Goal: Task Accomplishment & Management: Complete application form

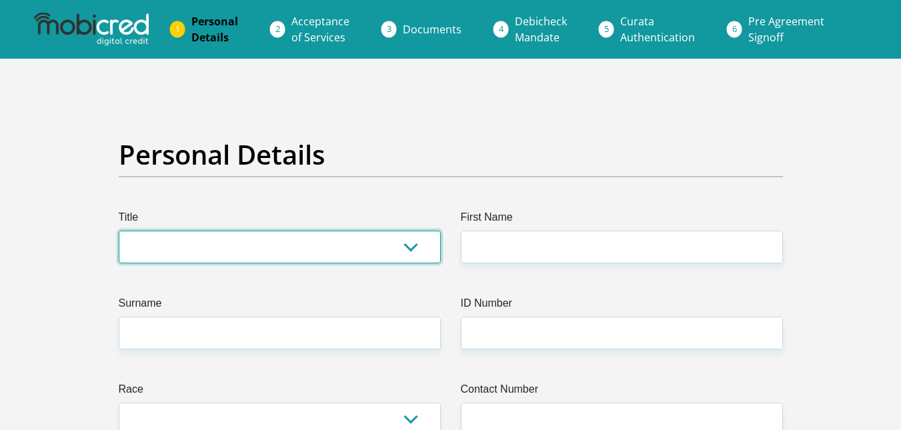
click at [421, 243] on select "Mr Ms Mrs Dr [PERSON_NAME]" at bounding box center [280, 247] width 322 height 33
select select "Mr"
click at [119, 231] on select "Mr Ms Mrs Dr [PERSON_NAME]" at bounding box center [280, 247] width 322 height 33
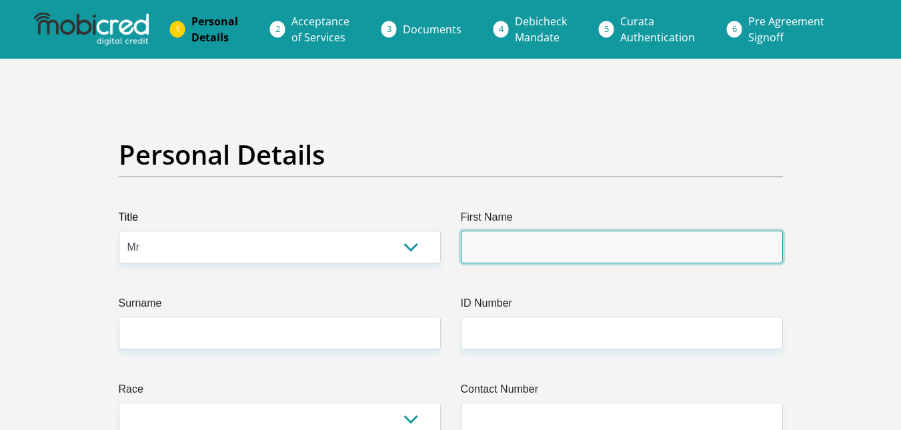
click at [512, 249] on input "First Name" at bounding box center [622, 247] width 322 height 33
type input "N"
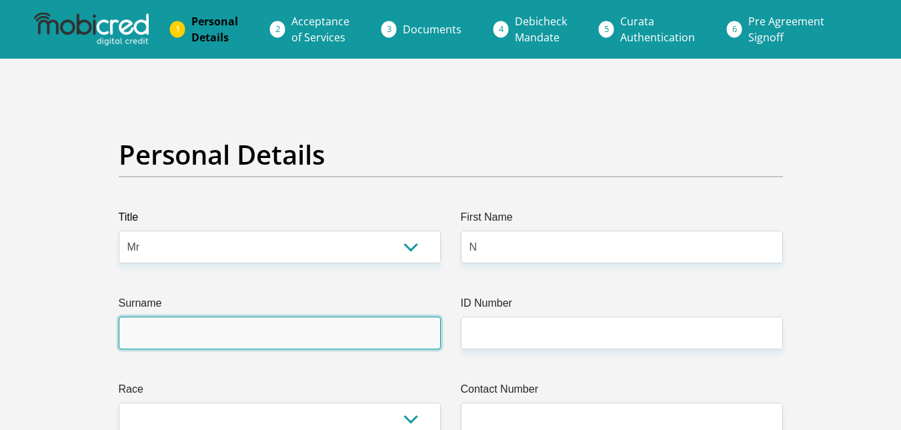
type input "LIPHOLO"
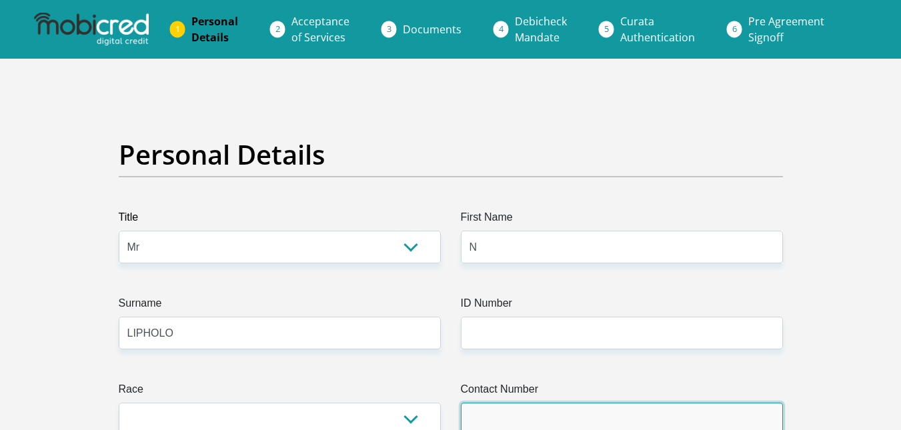
type input "0817486263"
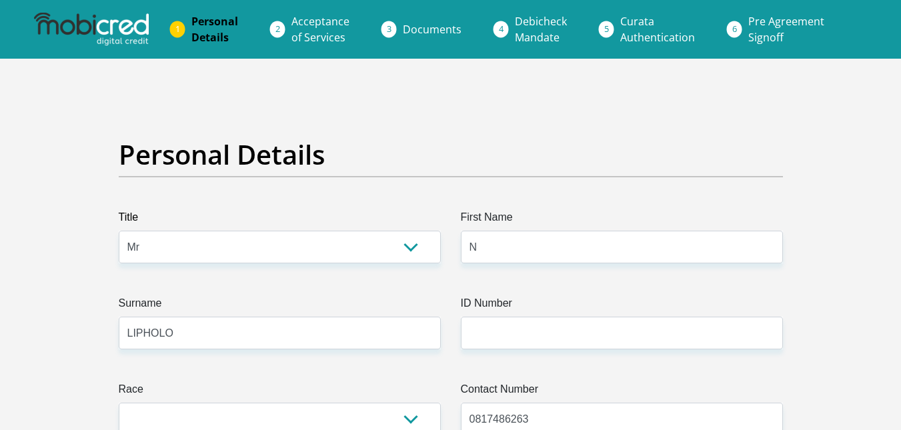
select select "ZAF"
type input "[STREET_ADDRESS]"
type input "FOURWAYS"
type input "MIDRAND"
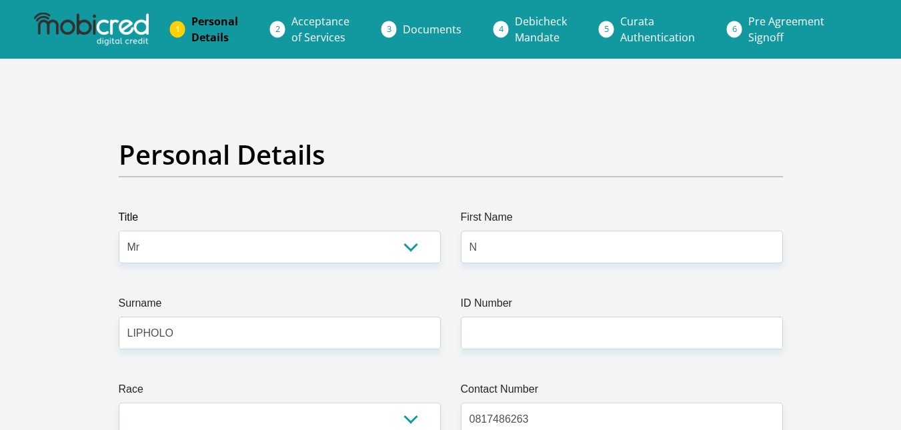
type input "MIDRAND"
type input "2146"
click at [540, 253] on input "N" at bounding box center [622, 247] width 322 height 33
type input "NYAPA"
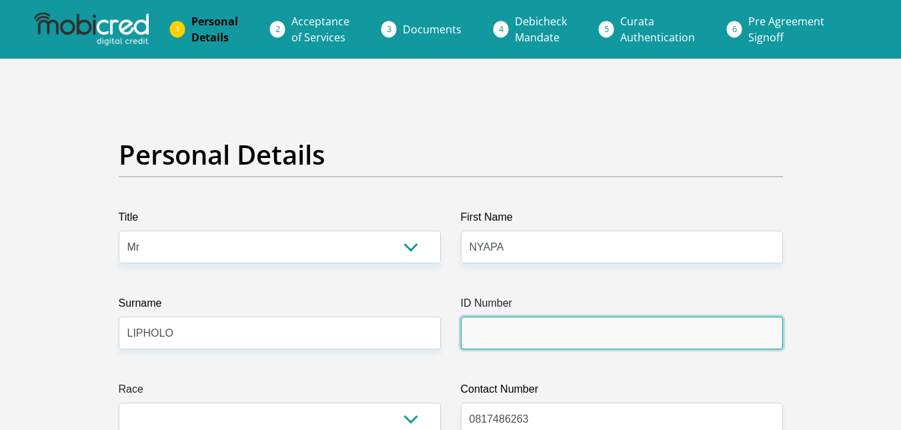
click at [571, 327] on input "ID Number" at bounding box center [622, 333] width 322 height 33
type input "7"
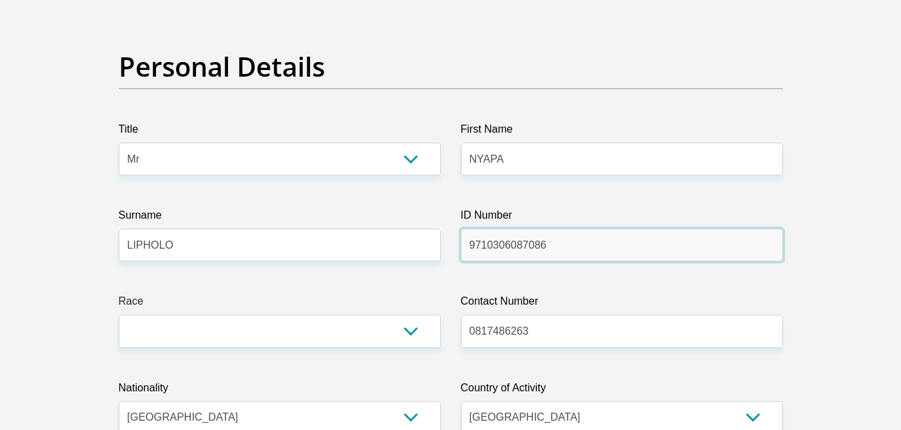
scroll to position [89, 0]
type input "9710306087086"
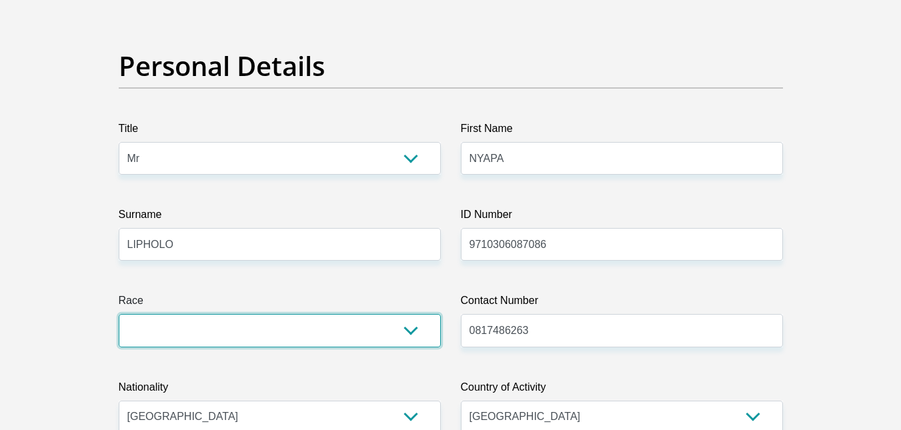
click at [414, 332] on select "Black Coloured Indian White Other" at bounding box center [280, 330] width 322 height 33
select select "1"
click at [119, 314] on select "Black Coloured Indian White Other" at bounding box center [280, 330] width 322 height 33
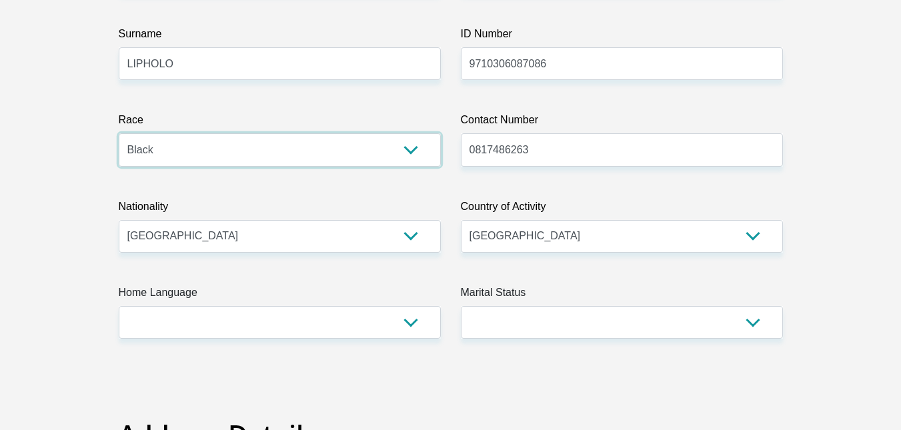
scroll to position [270, 0]
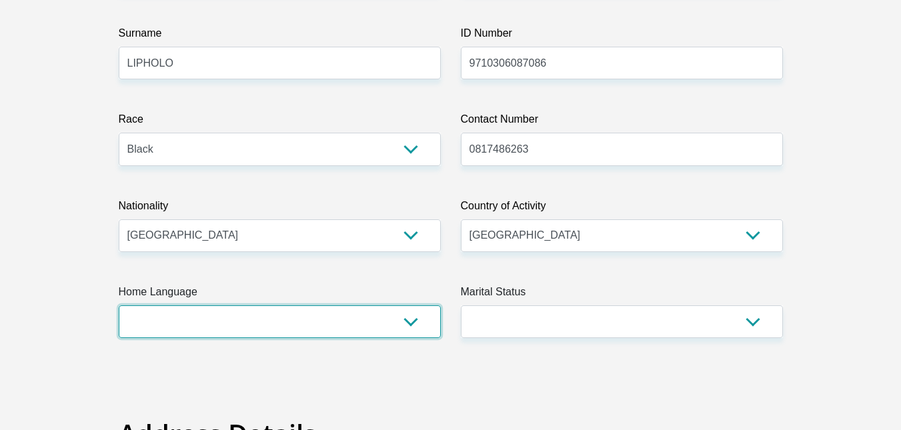
click at [409, 316] on select "Afrikaans English Sepedi South Ndebele Southern Sotho Swati Tsonga Tswana Venda…" at bounding box center [280, 321] width 322 height 33
select select "sot"
click at [119, 305] on select "Afrikaans English Sepedi South Ndebele Southern Sotho Swati Tsonga Tswana Venda…" at bounding box center [280, 321] width 322 height 33
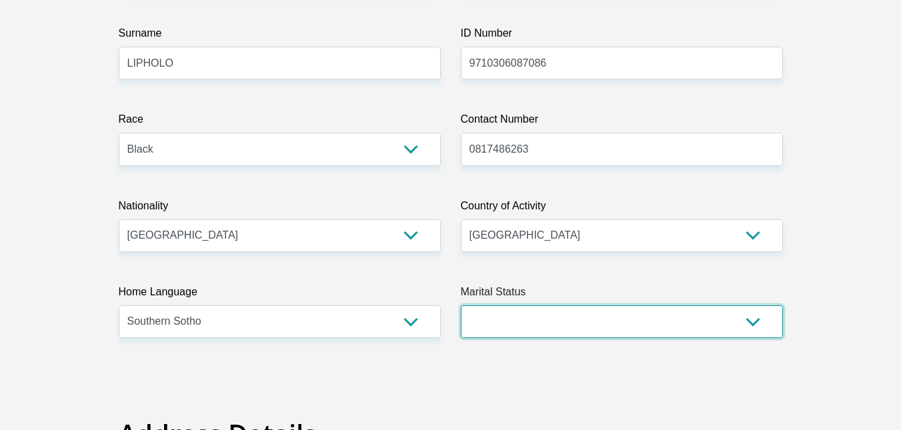
click at [650, 325] on select "Married ANC Single Divorced Widowed Married COP or Customary Law" at bounding box center [622, 321] width 322 height 33
select select "2"
click at [461, 305] on select "Married ANC Single Divorced Widowed Married COP or Customary Law" at bounding box center [622, 321] width 322 height 33
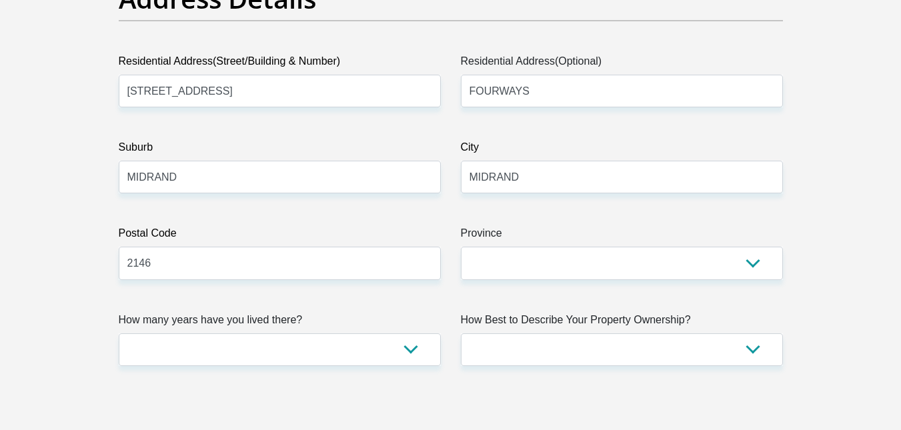
scroll to position [706, 0]
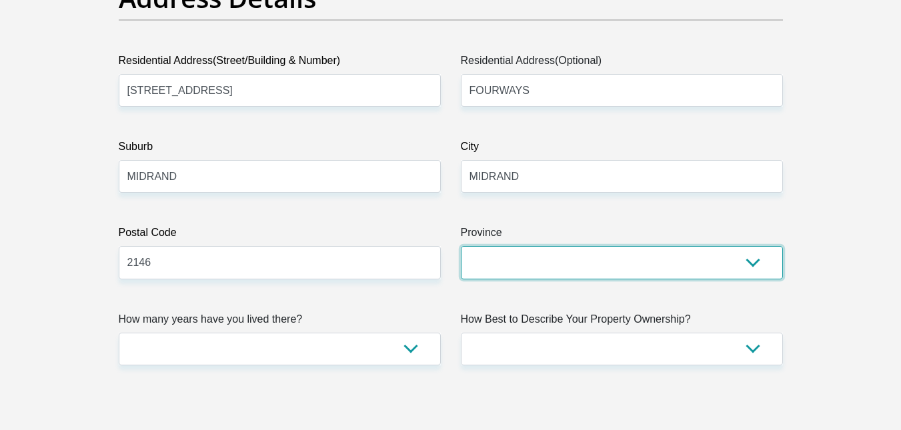
click at [760, 264] on select "Eastern Cape Free State [GEOGRAPHIC_DATA] [GEOGRAPHIC_DATA][DATE] [GEOGRAPHIC_D…" at bounding box center [622, 262] width 322 height 33
select select "Gauteng"
click at [461, 246] on select "Eastern Cape Free State [GEOGRAPHIC_DATA] [GEOGRAPHIC_DATA][DATE] [GEOGRAPHIC_D…" at bounding box center [622, 262] width 322 height 33
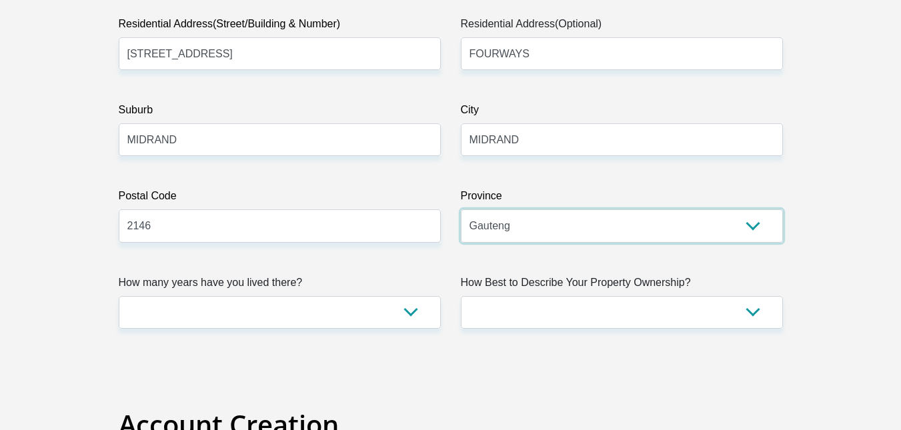
scroll to position [744, 0]
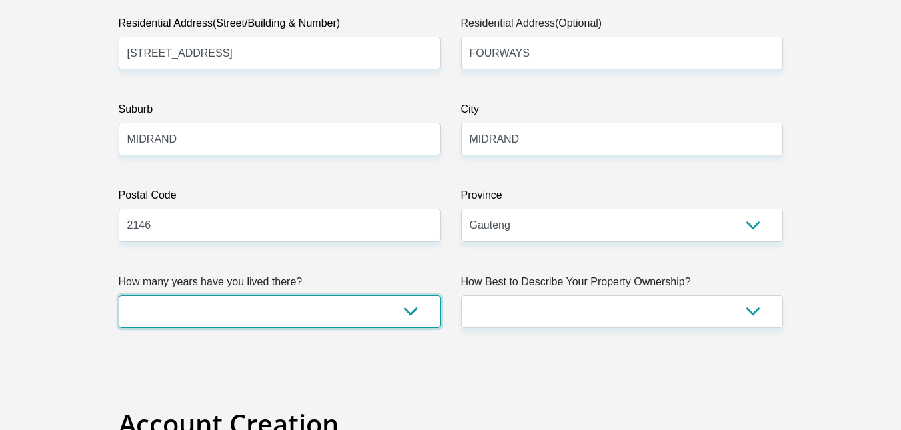
click at [408, 315] on select "less than 1 year 1-3 years 3-5 years 5+ years" at bounding box center [280, 311] width 322 height 33
select select "0"
click at [119, 295] on select "less than 1 year 1-3 years 3-5 years 5+ years" at bounding box center [280, 311] width 322 height 33
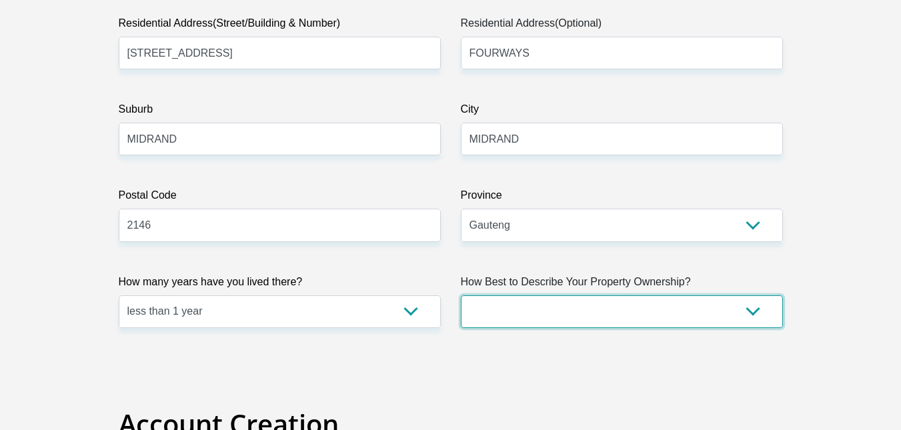
click at [612, 305] on select "Owned Rented Family Owned Company Dwelling" at bounding box center [622, 311] width 322 height 33
select select "Company Dwelling"
click at [461, 295] on select "Owned Rented Family Owned Company Dwelling" at bounding box center [622, 311] width 322 height 33
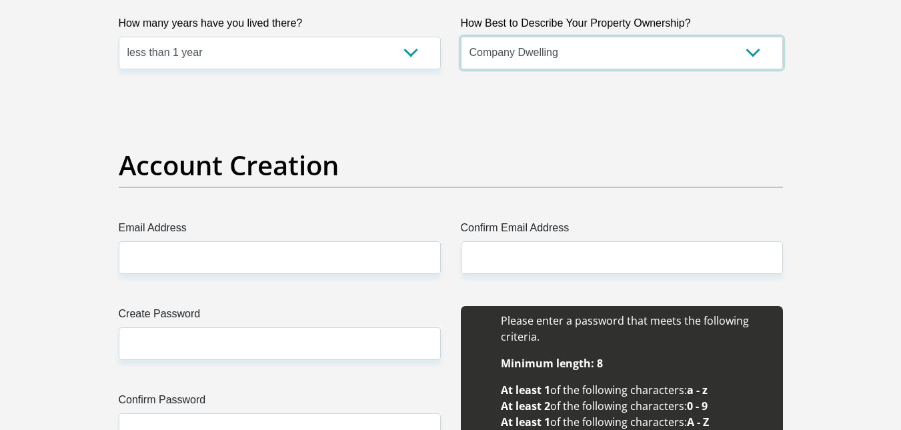
scroll to position [1010, 0]
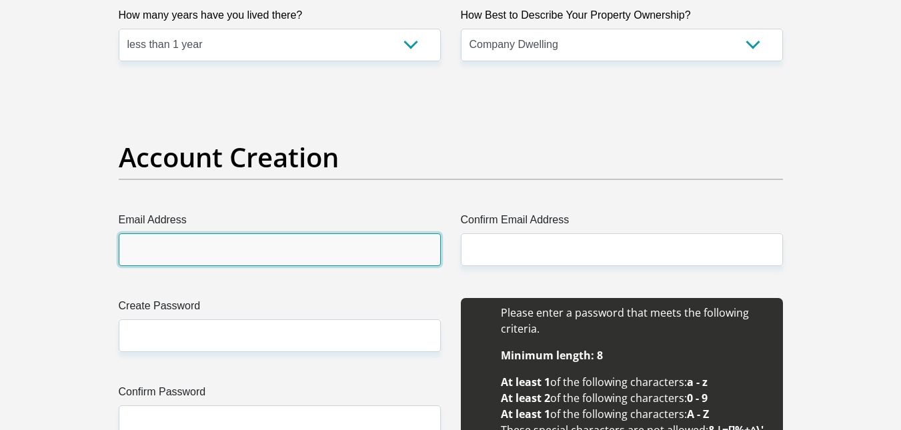
click at [375, 252] on input "Email Address" at bounding box center [280, 249] width 322 height 33
type input "[EMAIL_ADDRESS][DOMAIN_NAME]"
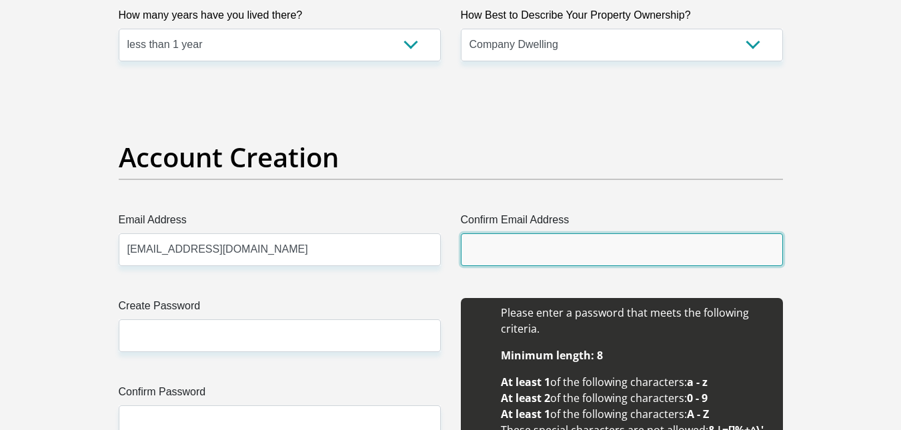
type input "[EMAIL_ADDRESS][DOMAIN_NAME]"
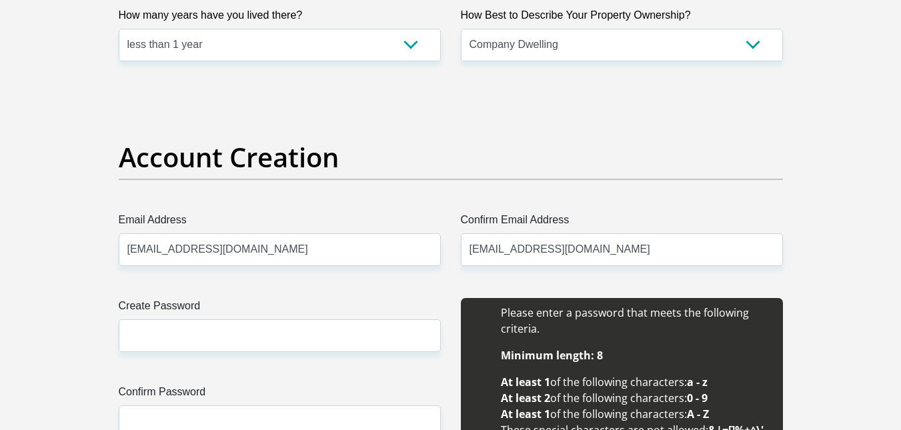
type input "Nyapa"
type input "Lipholo"
type input "0817486263"
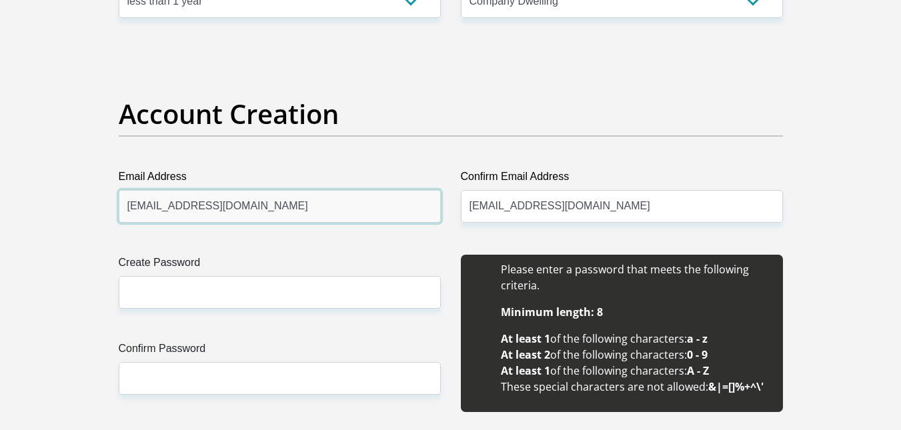
scroll to position [1077, 0]
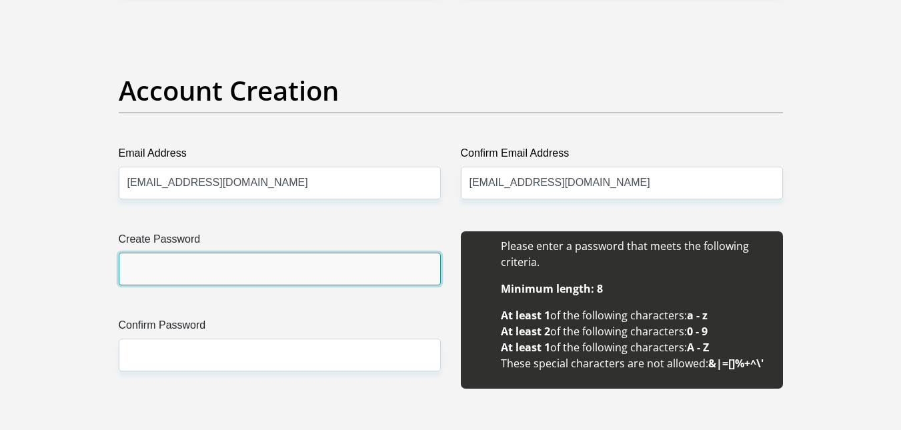
click at [301, 276] on input "Create Password" at bounding box center [280, 269] width 322 height 33
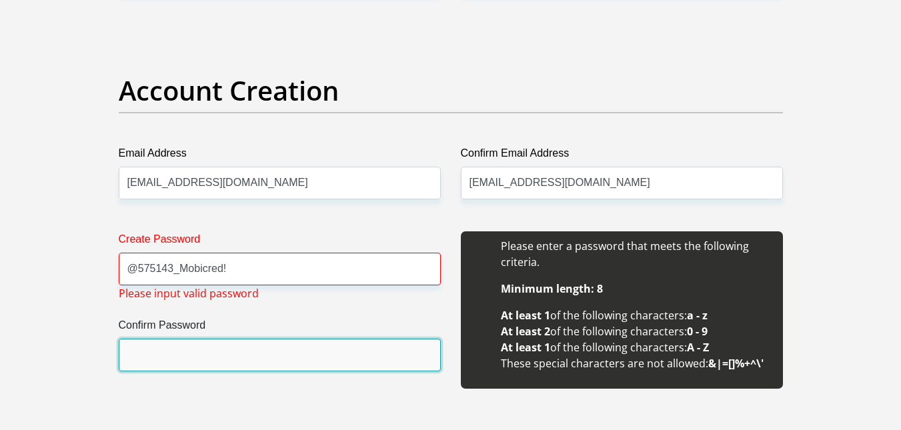
click at [254, 359] on input "Confirm Password" at bounding box center [280, 355] width 322 height 33
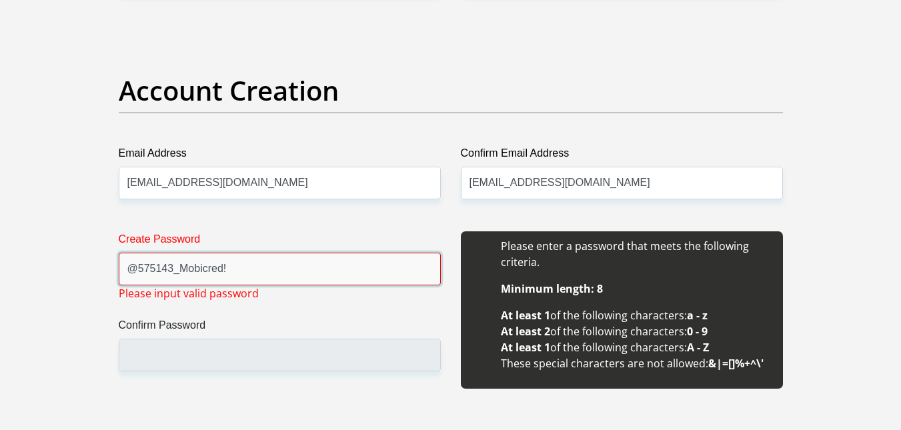
drag, startPoint x: 261, startPoint y: 267, endPoint x: 60, endPoint y: 212, distance: 208.9
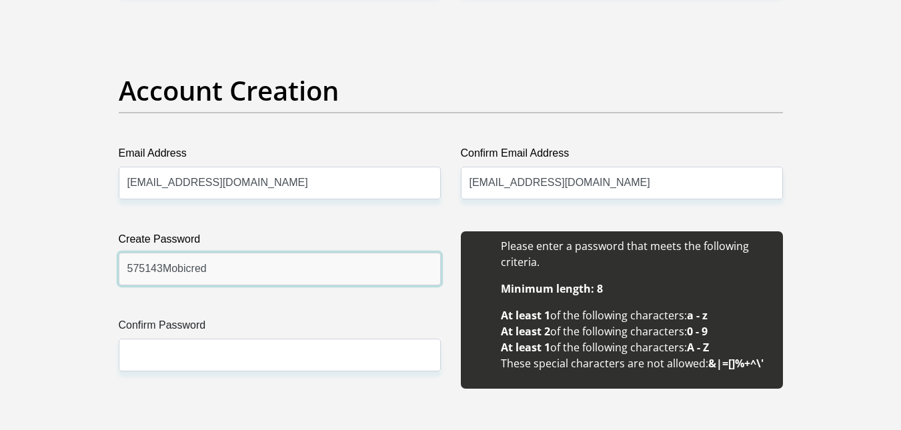
type input "575143Mobicred"
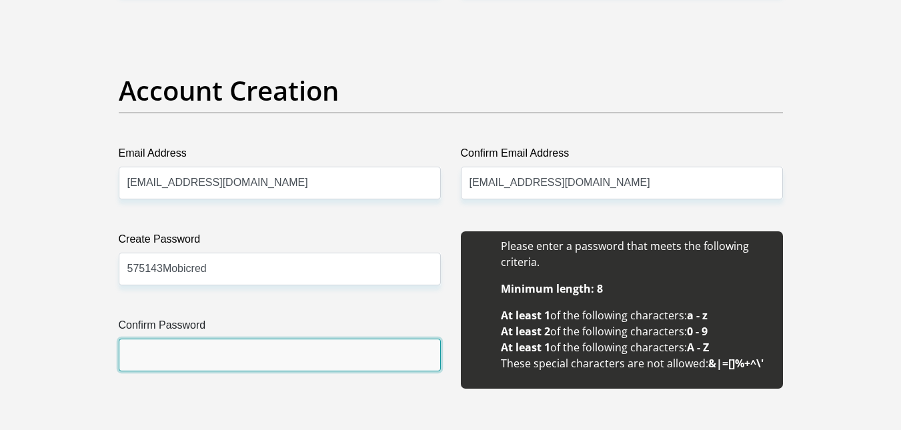
click at [153, 366] on input "Confirm Password" at bounding box center [280, 355] width 322 height 33
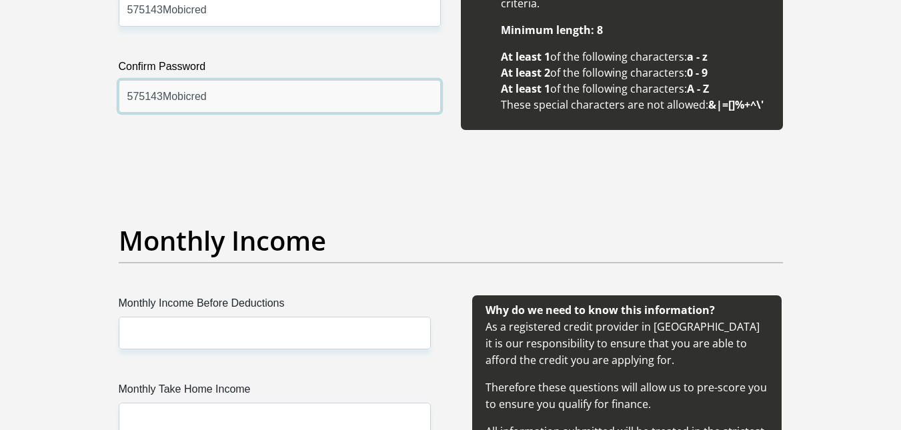
scroll to position [1411, 0]
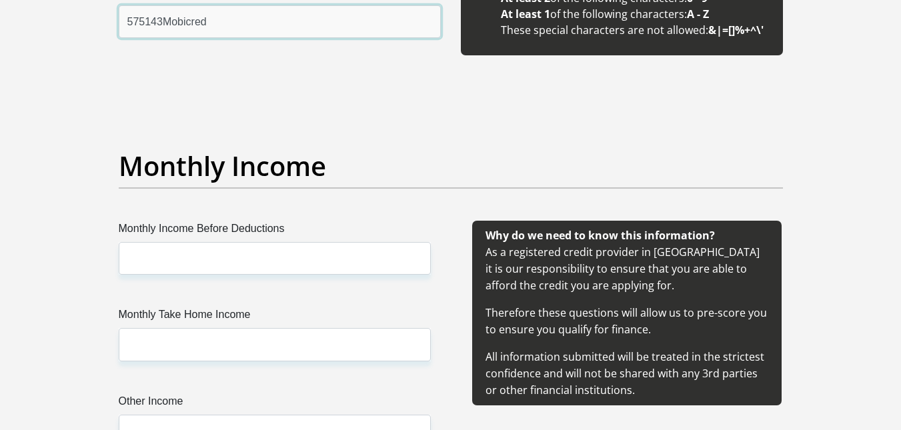
type input "575143Mobicred"
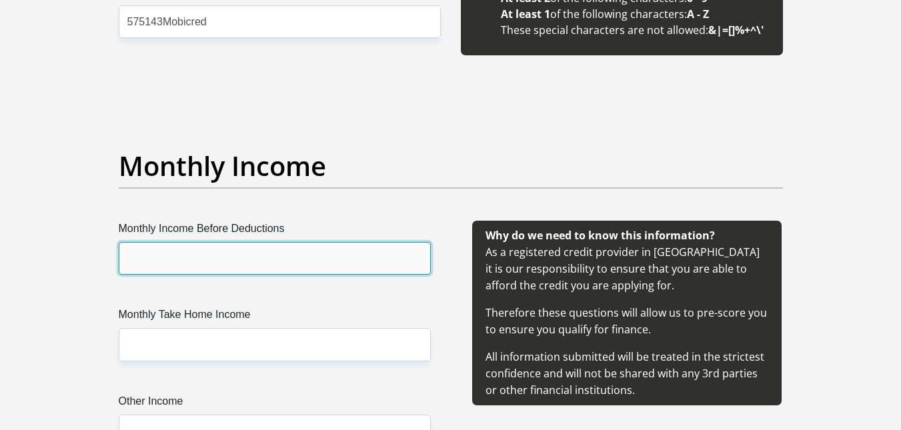
click at [247, 267] on input "Monthly Income Before Deductions" at bounding box center [275, 258] width 312 height 33
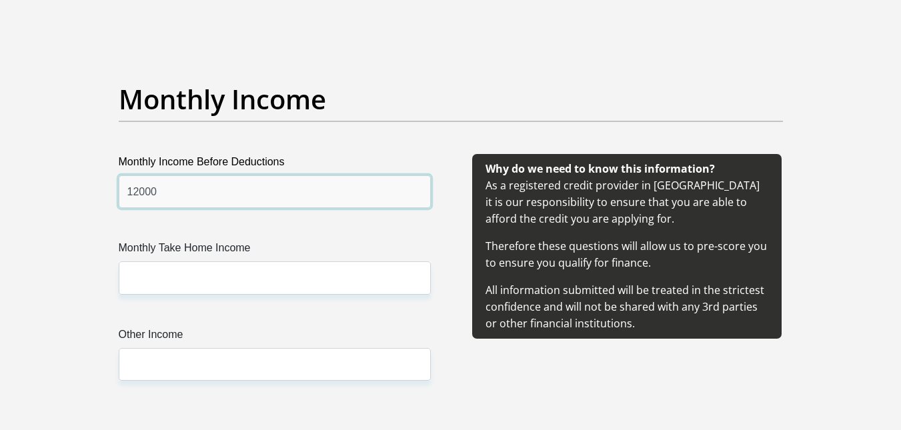
scroll to position [1544, 0]
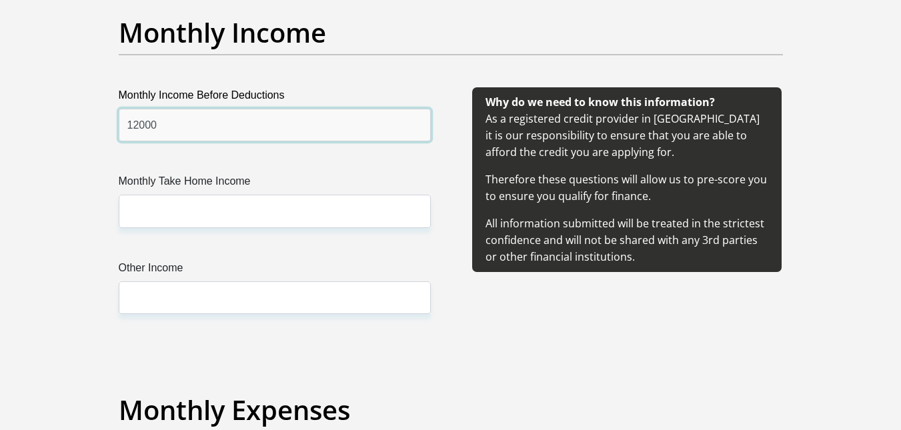
type input "12000"
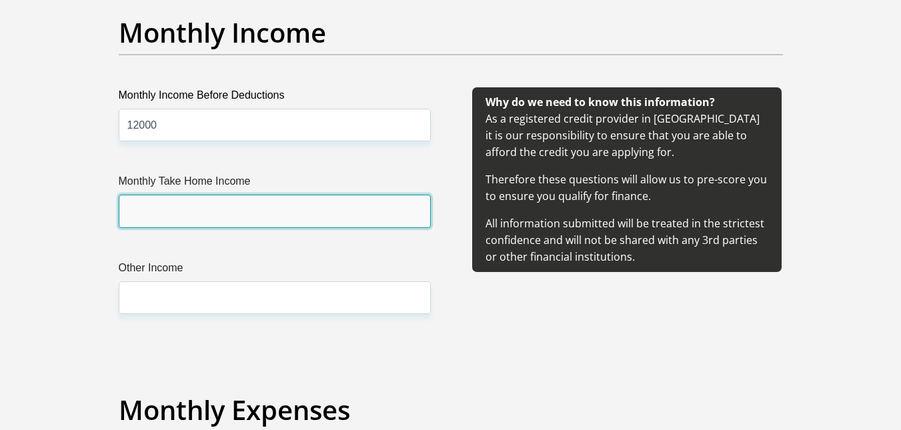
click at [219, 213] on input "Monthly Take Home Income" at bounding box center [275, 211] width 312 height 33
click at [263, 211] on input "Monthly Take Home Income" at bounding box center [275, 211] width 312 height 33
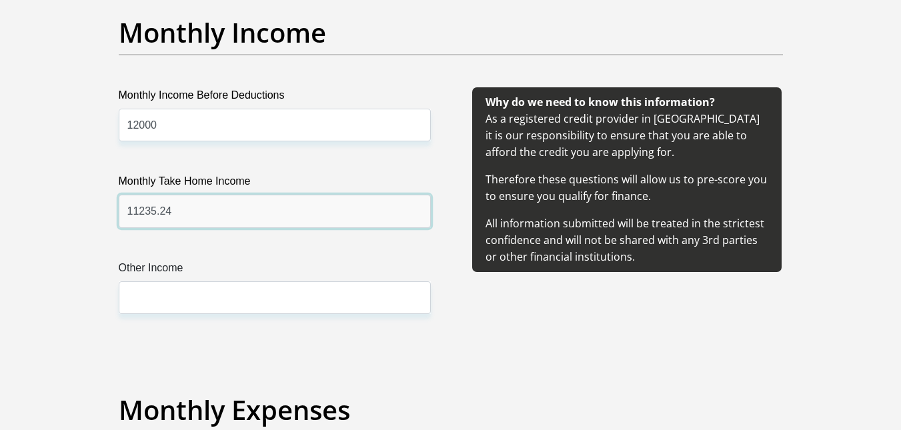
type input "11235.24"
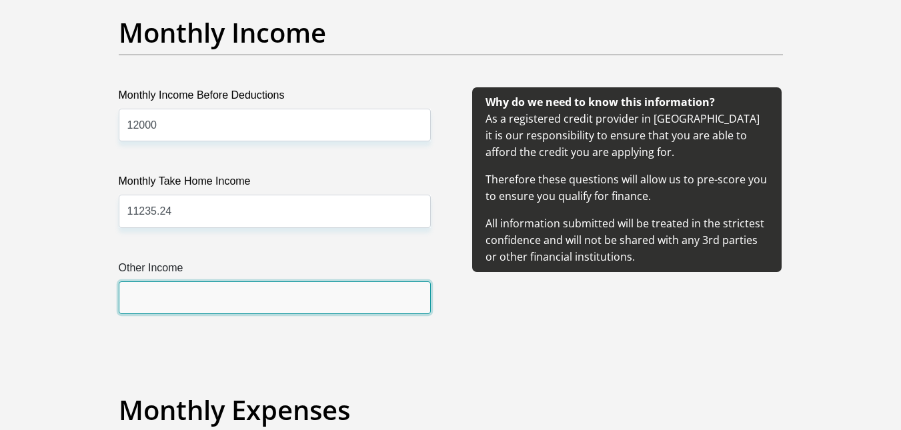
click at [233, 295] on input "Other Income" at bounding box center [275, 297] width 312 height 33
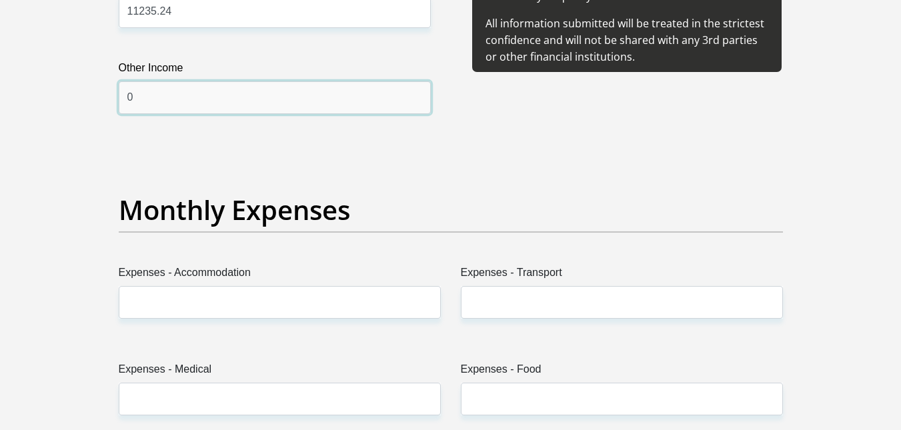
scroll to position [1811, 0]
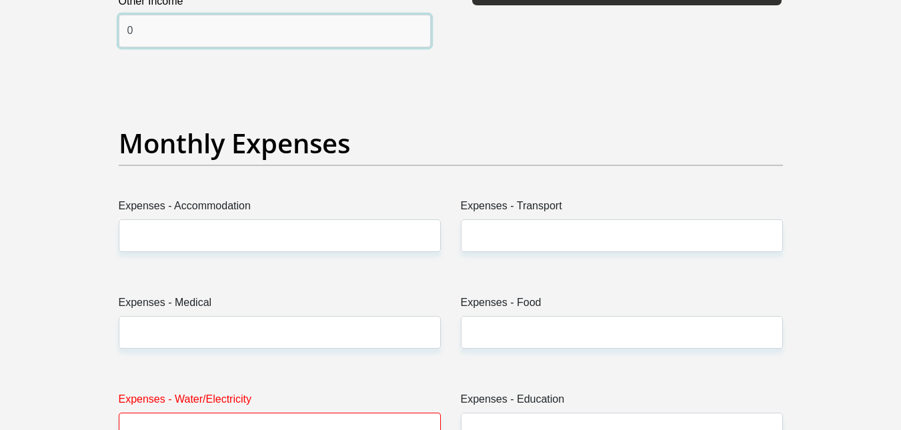
type input "0"
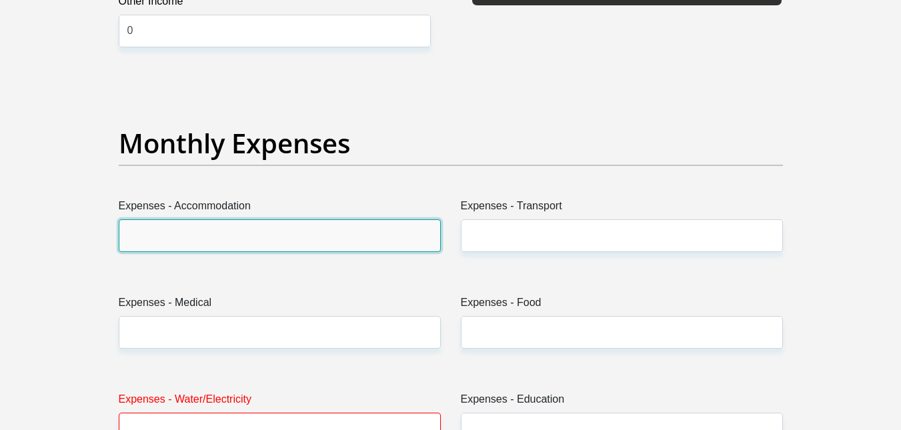
click at [233, 239] on input "Expenses - Accommodation" at bounding box center [280, 235] width 322 height 33
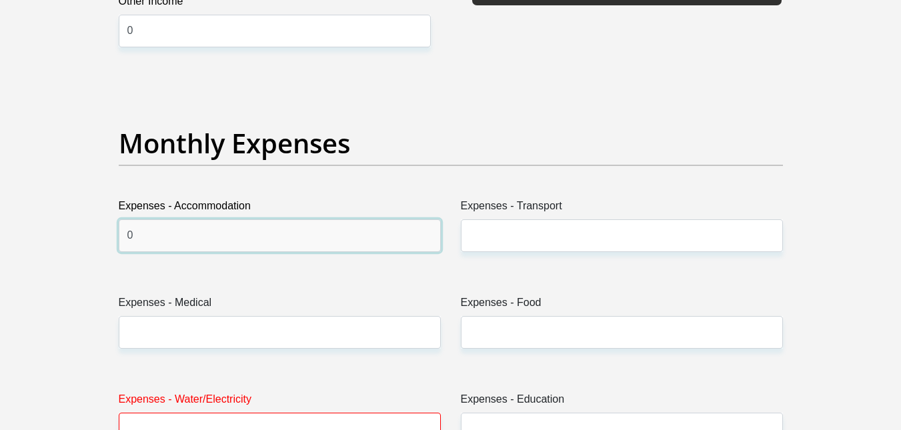
type input "0"
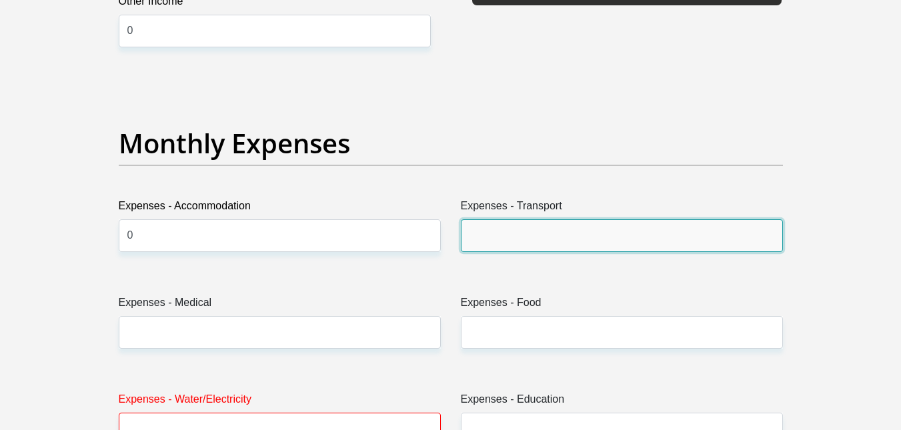
click at [559, 240] on input "Expenses - Transport" at bounding box center [622, 235] width 322 height 33
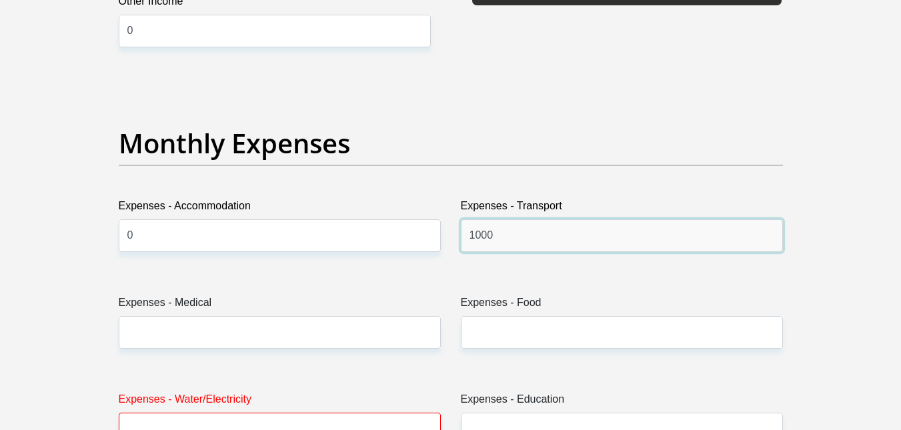
type input "1000"
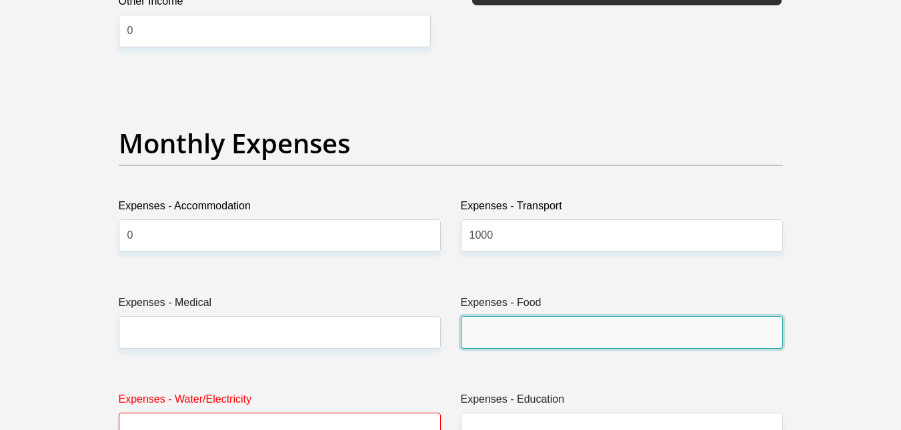
click at [543, 328] on input "Expenses - Food" at bounding box center [622, 332] width 322 height 33
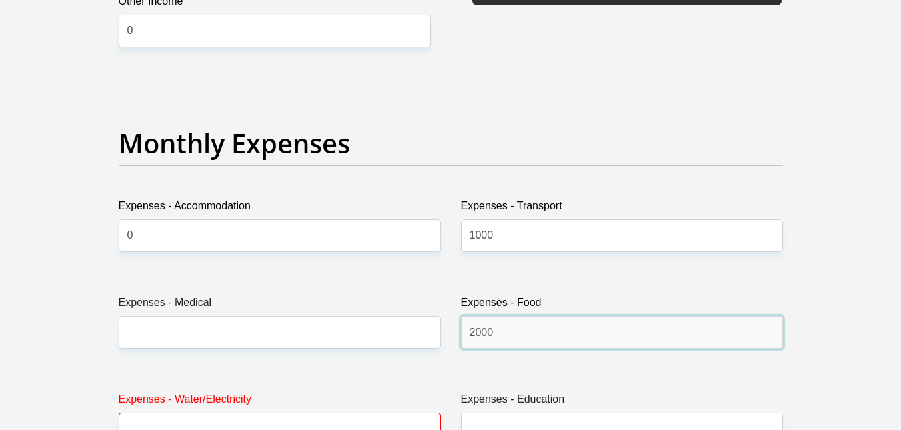
type input "2000"
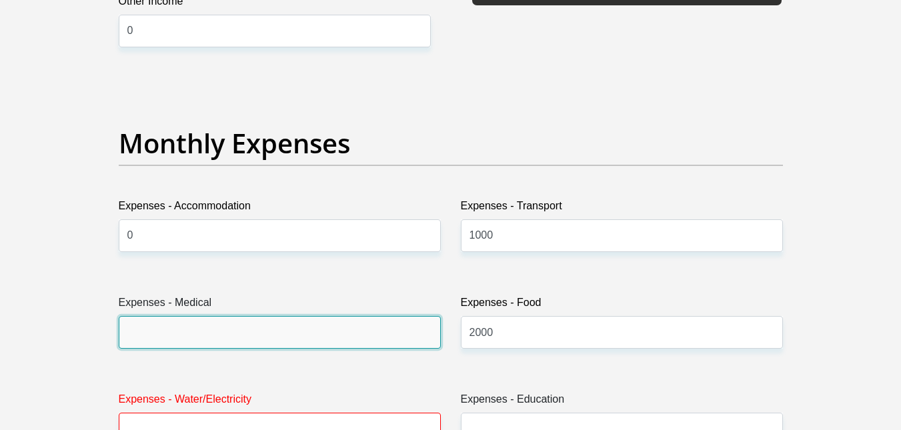
click at [270, 323] on input "Expenses - Medical" at bounding box center [280, 332] width 322 height 33
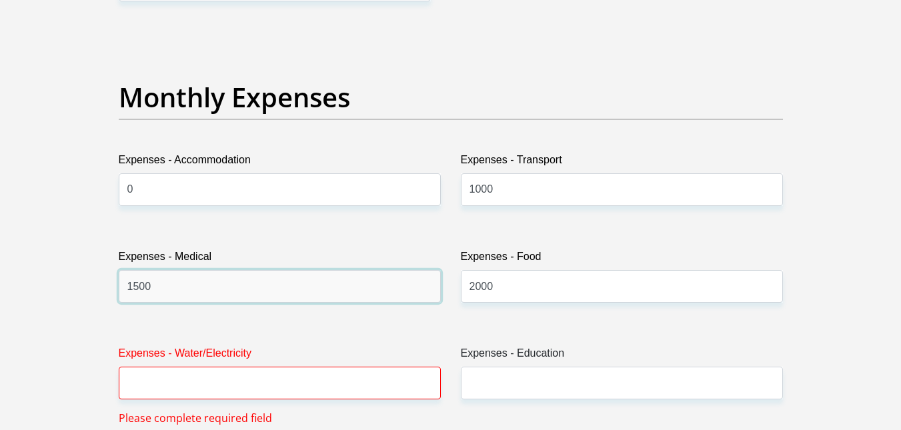
scroll to position [1944, 0]
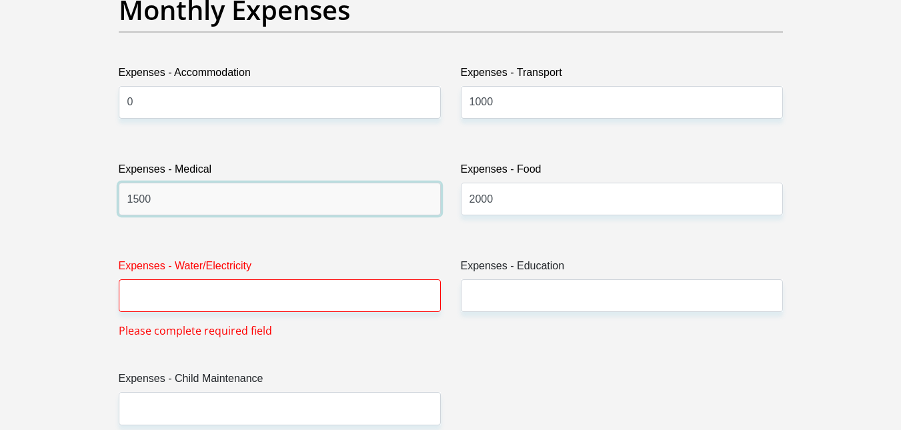
drag, startPoint x: 248, startPoint y: 205, endPoint x: 85, endPoint y: 194, distance: 163.8
type input "0"
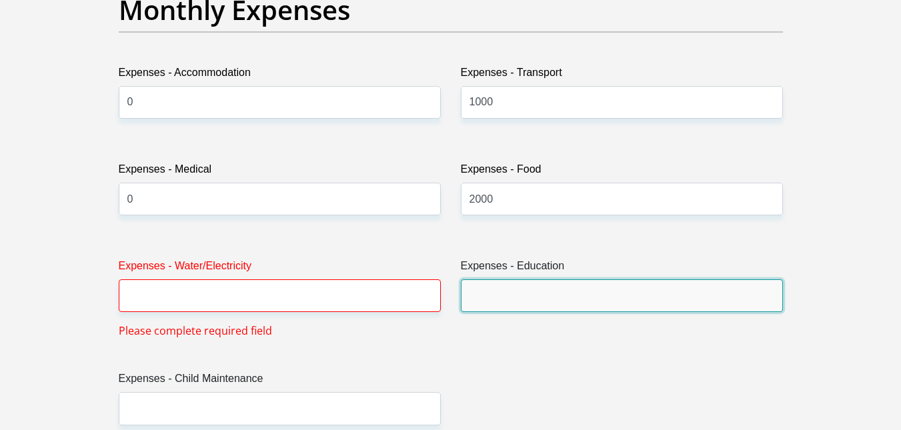
click at [505, 299] on input "Expenses - Education" at bounding box center [622, 295] width 322 height 33
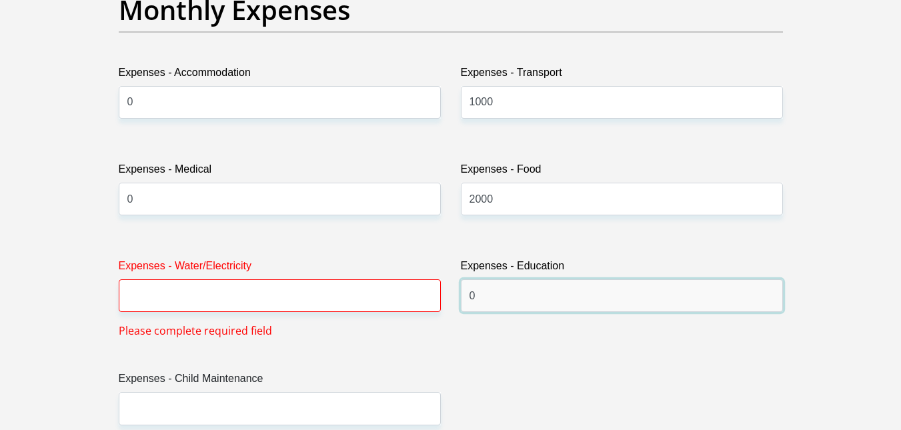
type input "0"
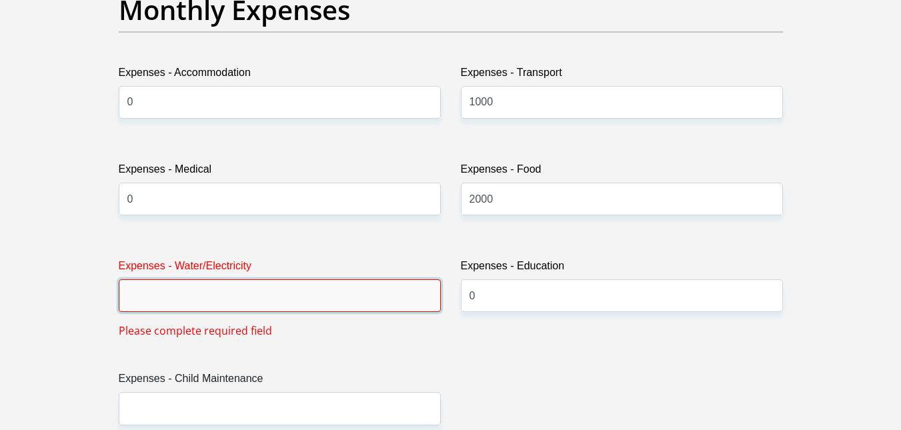
click at [291, 288] on input "Expenses - Water/Electricity" at bounding box center [280, 295] width 322 height 33
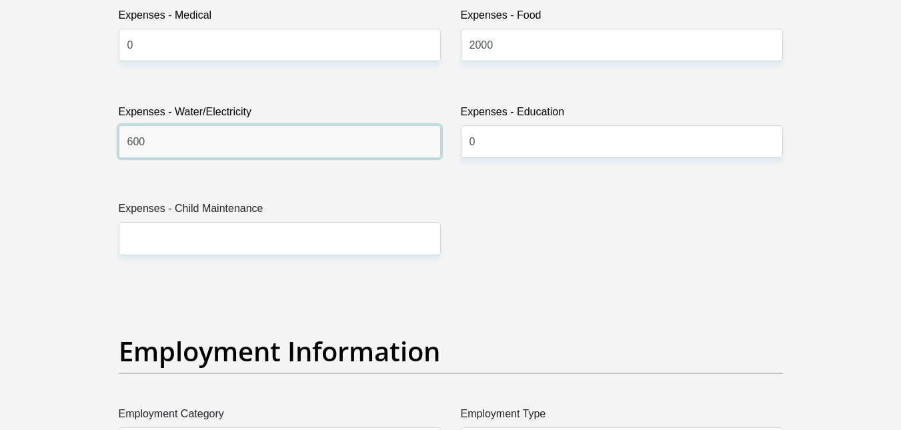
scroll to position [2144, 0]
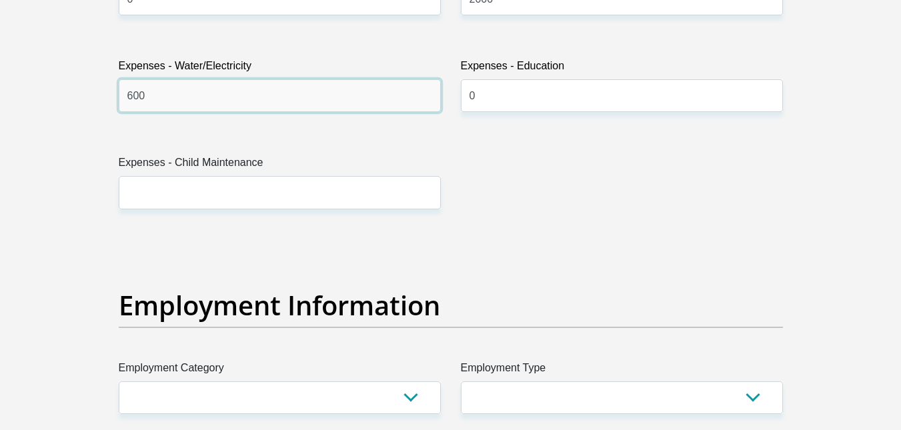
type input "600"
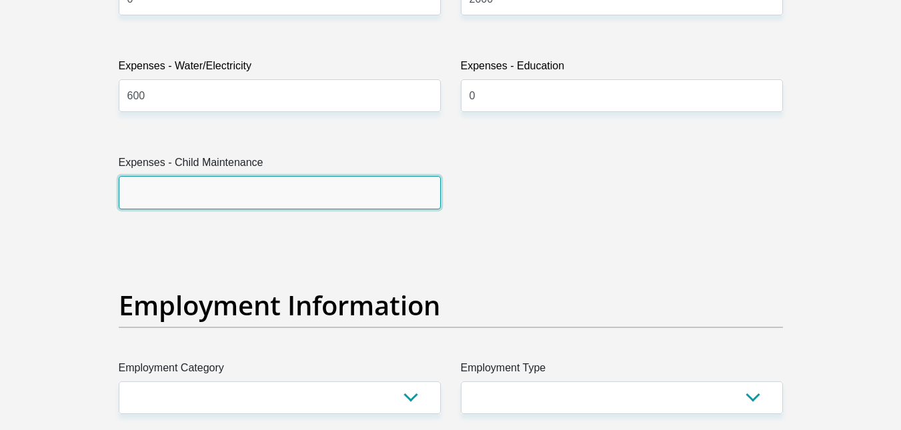
click at [282, 198] on input "Expenses - Child Maintenance" at bounding box center [280, 192] width 322 height 33
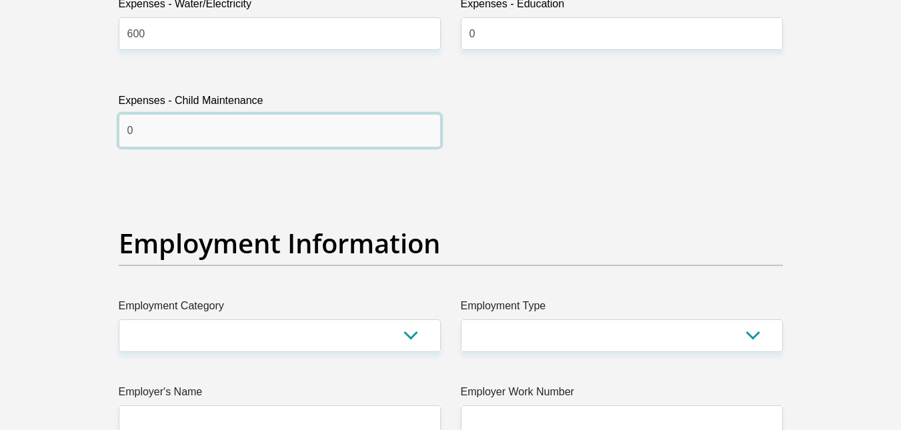
scroll to position [2278, 0]
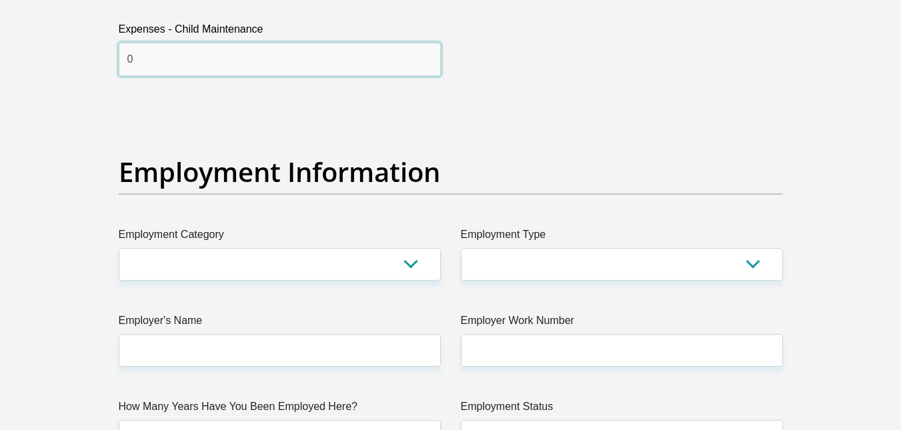
type input "0"
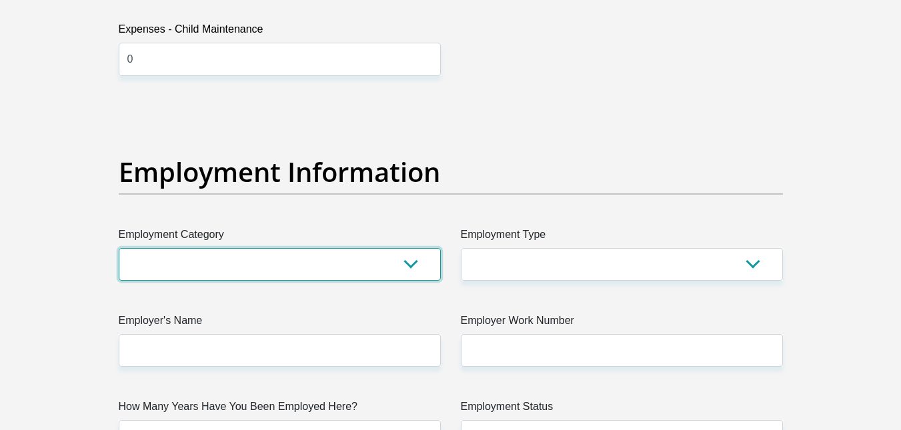
click at [365, 271] on select "AGRICULTURE ALCOHOL & TOBACCO CONSTRUCTION MATERIALS METALLURGY EQUIPMENT FOR R…" at bounding box center [280, 264] width 322 height 33
select select "6"
click at [119, 248] on select "AGRICULTURE ALCOHOL & TOBACCO CONSTRUCTION MATERIALS METALLURGY EQUIPMENT FOR R…" at bounding box center [280, 264] width 322 height 33
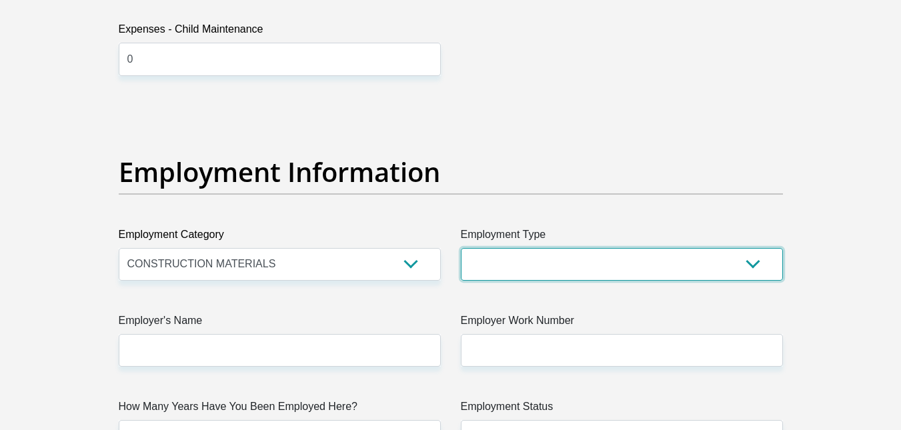
click at [507, 268] on select "College/Lecturer Craft Seller Creative Driver Executive Farmer Forces - Non Com…" at bounding box center [622, 264] width 322 height 33
click at [461, 248] on select "College/Lecturer Craft Seller Creative Driver Executive Farmer Forces - Non Com…" at bounding box center [622, 264] width 322 height 33
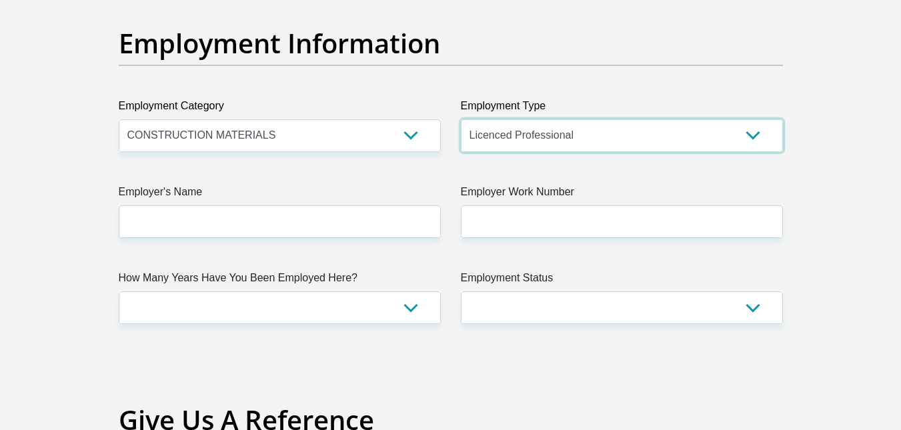
scroll to position [2411, 0]
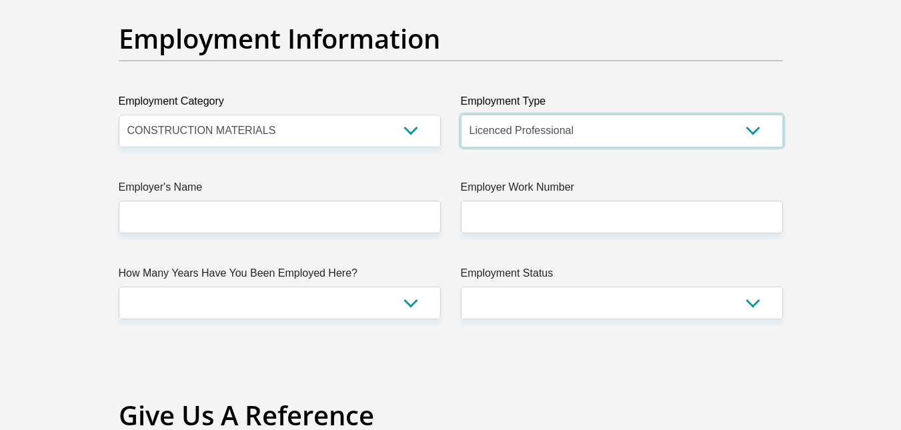
click at [540, 131] on select "College/Lecturer Craft Seller Creative Driver Executive Farmer Forces - Non Com…" at bounding box center [622, 131] width 322 height 33
select select "Service Industry"
click at [461, 115] on select "College/Lecturer Craft Seller Creative Driver Executive Farmer Forces - Non Com…" at bounding box center [622, 131] width 322 height 33
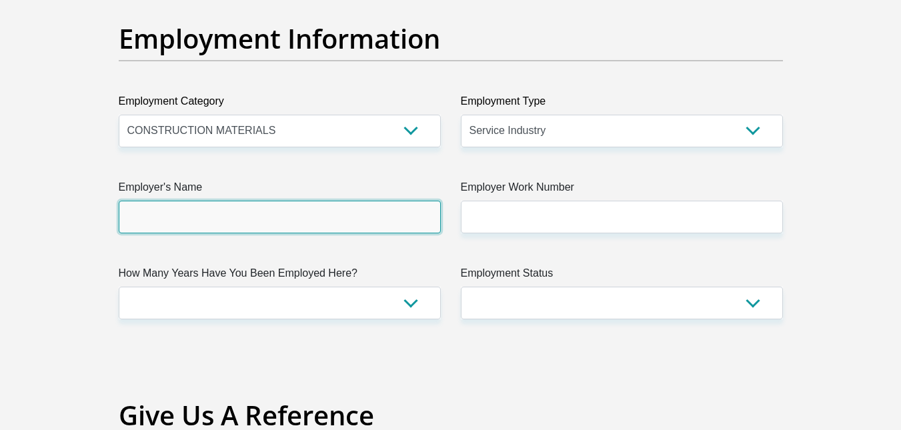
click at [399, 211] on input "Employer's Name" at bounding box center [280, 217] width 322 height 33
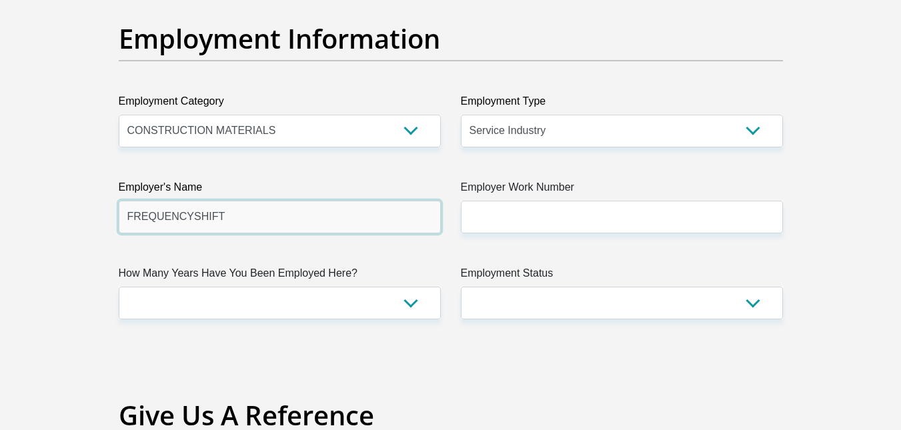
type input "FREQUENCYSHIFT"
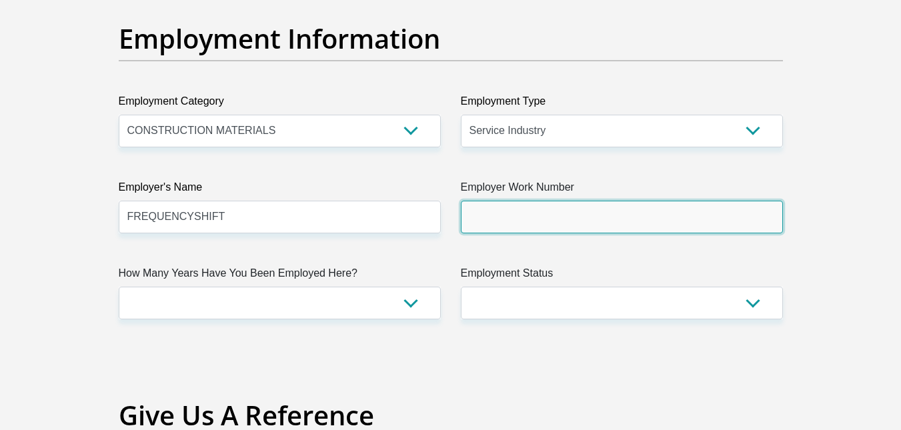
click at [548, 207] on input "Employer Work Number" at bounding box center [622, 217] width 322 height 33
paste input "011 065 9576"
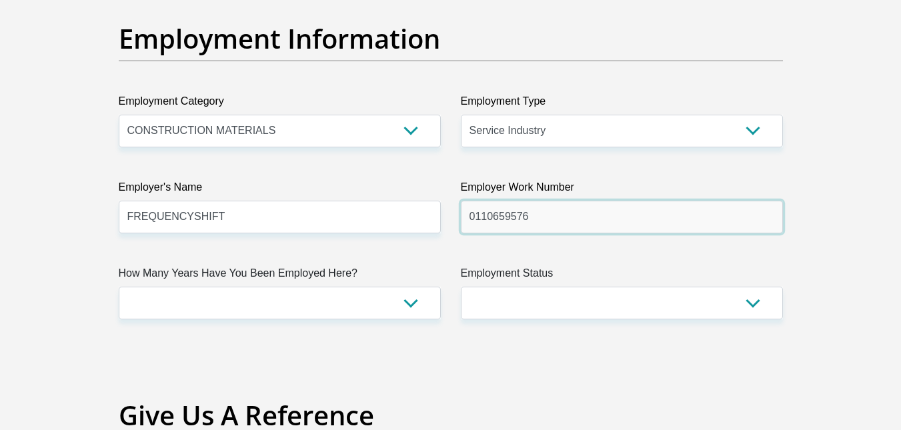
type input "0110659576"
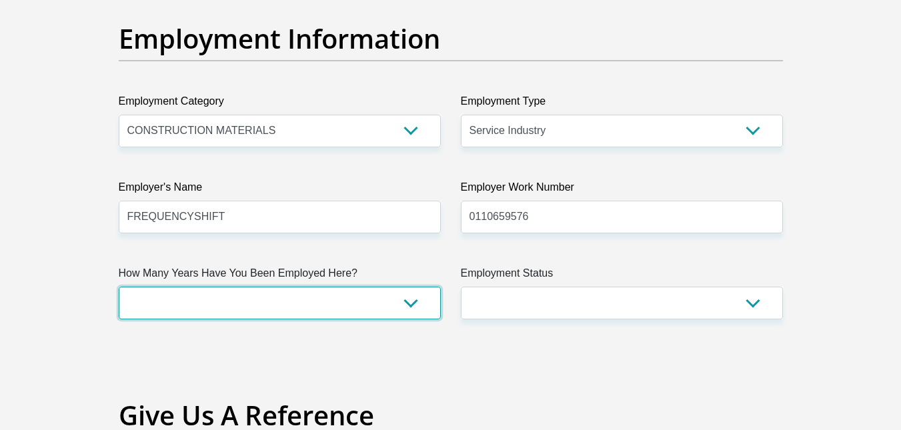
click at [419, 306] on select "less than 1 year 1-3 years 3-5 years 5+ years" at bounding box center [280, 303] width 322 height 33
select select "6"
click at [119, 287] on select "less than 1 year 1-3 years 3-5 years 5+ years" at bounding box center [280, 303] width 322 height 33
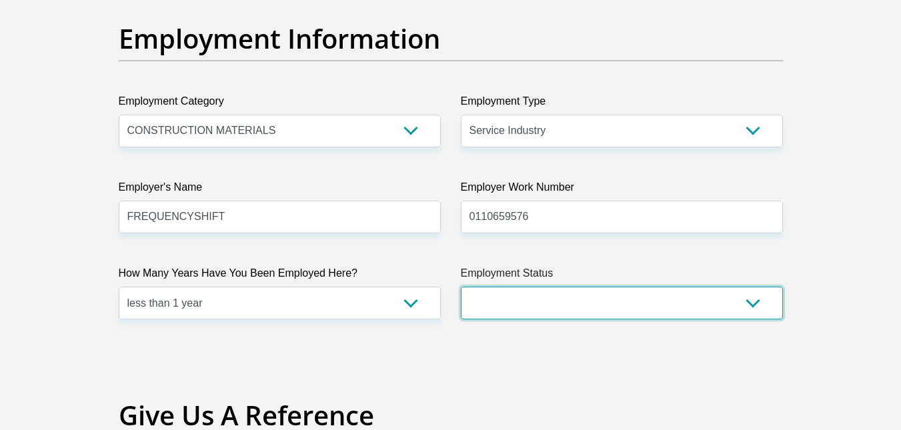
click at [551, 293] on select "Permanent/Full-time Part-time/Casual [DEMOGRAPHIC_DATA] Worker Self-Employed Ho…" at bounding box center [622, 303] width 322 height 33
select select "1"
click at [461, 287] on select "Permanent/Full-time Part-time/Casual [DEMOGRAPHIC_DATA] Worker Self-Employed Ho…" at bounding box center [622, 303] width 322 height 33
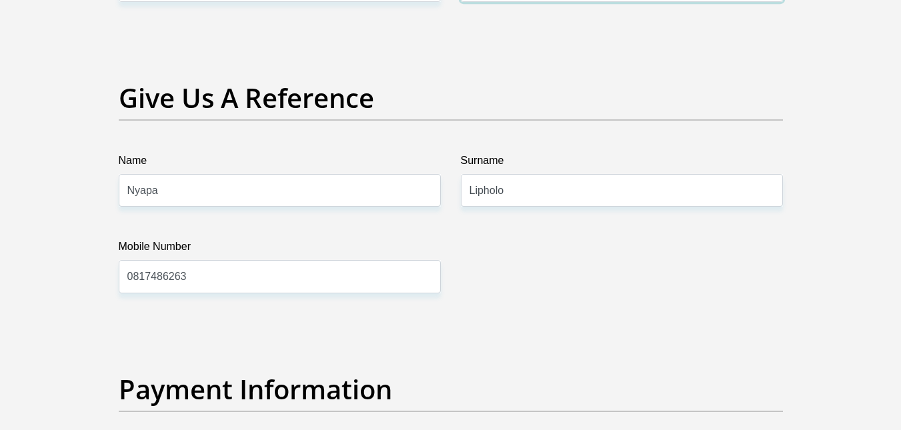
scroll to position [2811, 0]
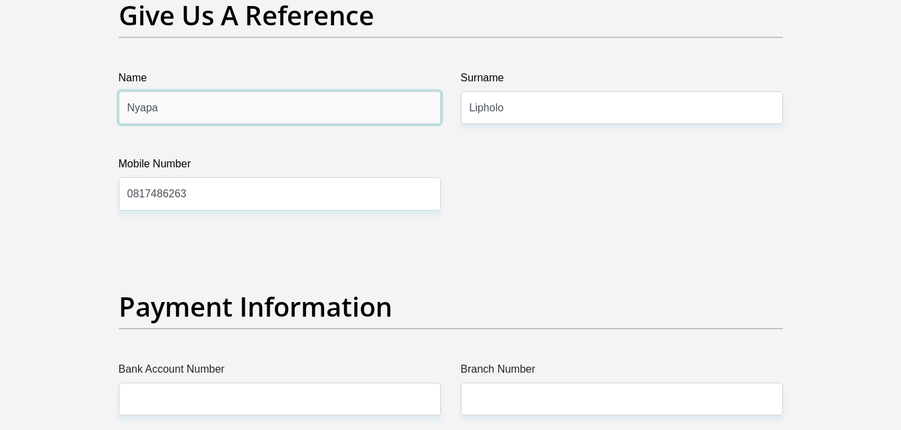
drag, startPoint x: 321, startPoint y: 116, endPoint x: 245, endPoint y: 116, distance: 76.0
click at [245, 116] on input "Nyapa" at bounding box center [280, 107] width 322 height 33
click at [449, 179] on div "Mobile Number [PHONE_NUMBER]" at bounding box center [280, 183] width 342 height 54
click at [362, 102] on input "Nyapa" at bounding box center [280, 107] width 322 height 33
type input "N"
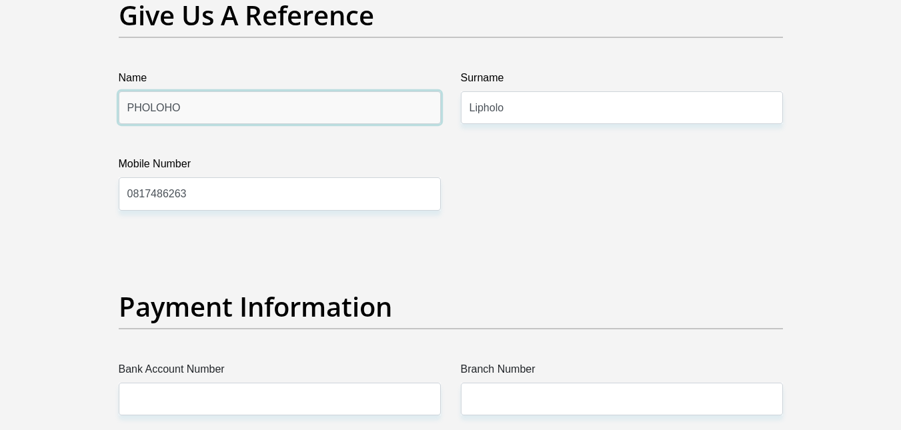
type input "PHOLOHO"
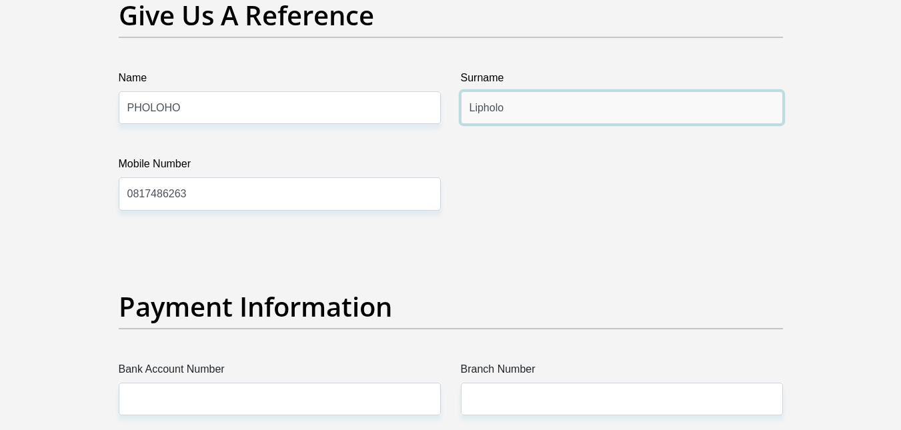
drag, startPoint x: 529, startPoint y: 101, endPoint x: 447, endPoint y: 98, distance: 82.1
type input "HLAHA"
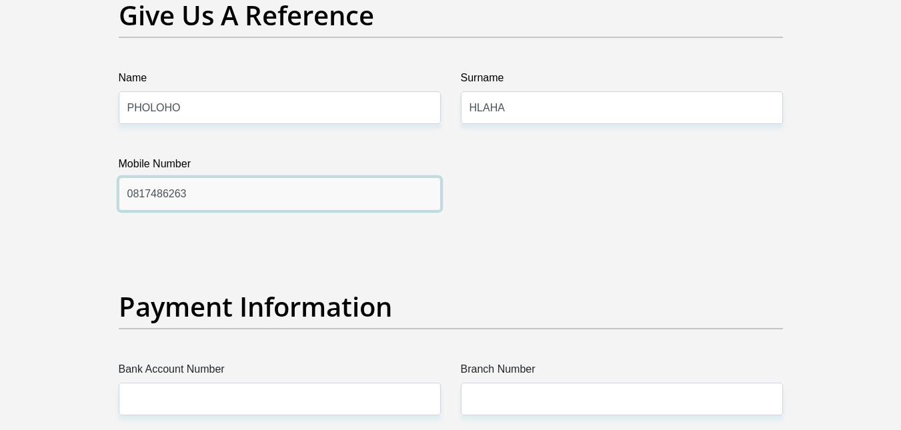
drag, startPoint x: 330, startPoint y: 193, endPoint x: 0, endPoint y: 161, distance: 331.7
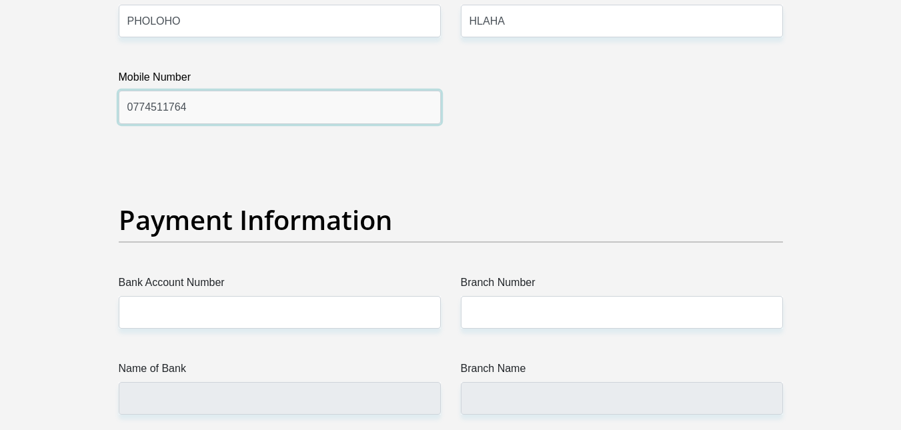
scroll to position [2898, 0]
type input "0774511764"
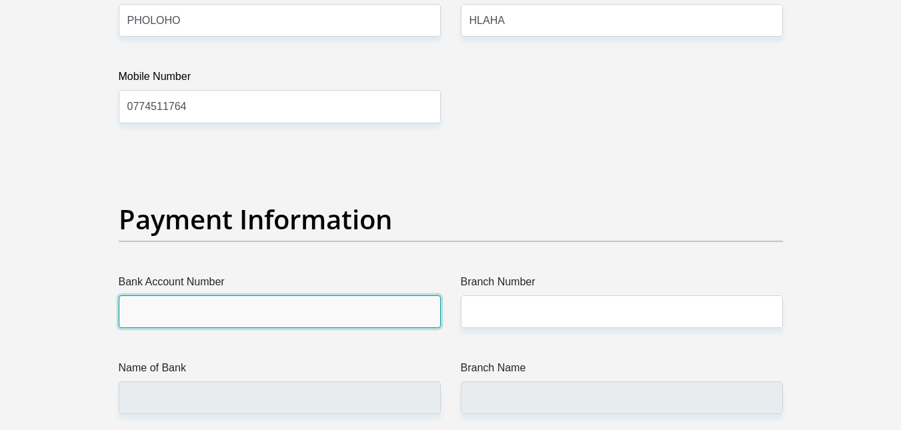
click at [279, 303] on input "Bank Account Number" at bounding box center [280, 311] width 322 height 33
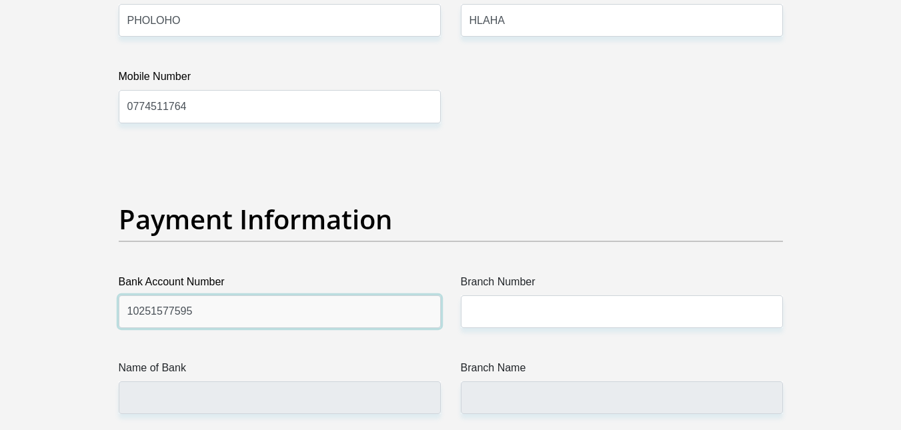
type input "10251577595"
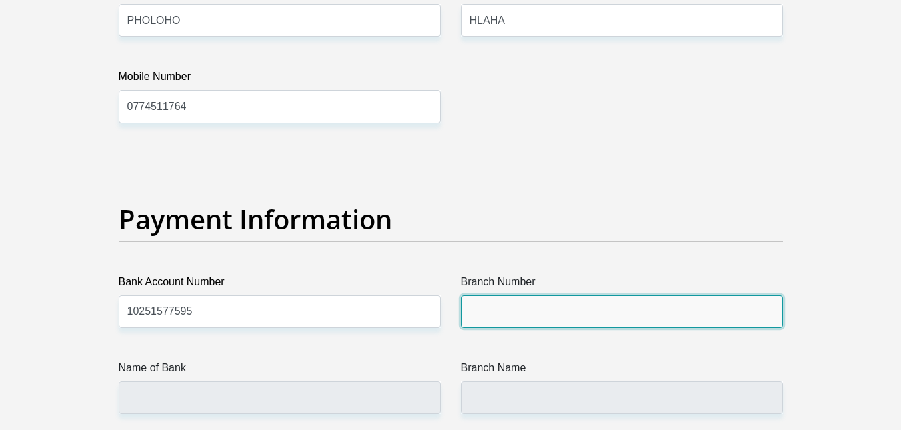
click at [536, 315] on input "Branch Number" at bounding box center [622, 311] width 322 height 33
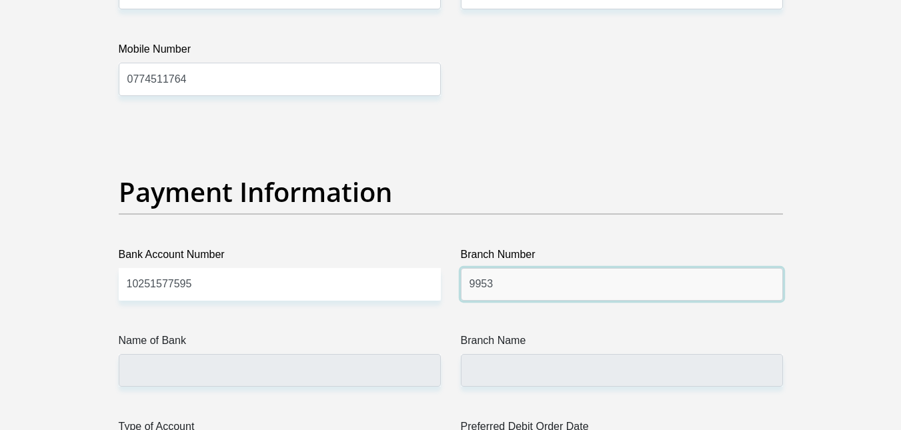
scroll to position [2926, 0]
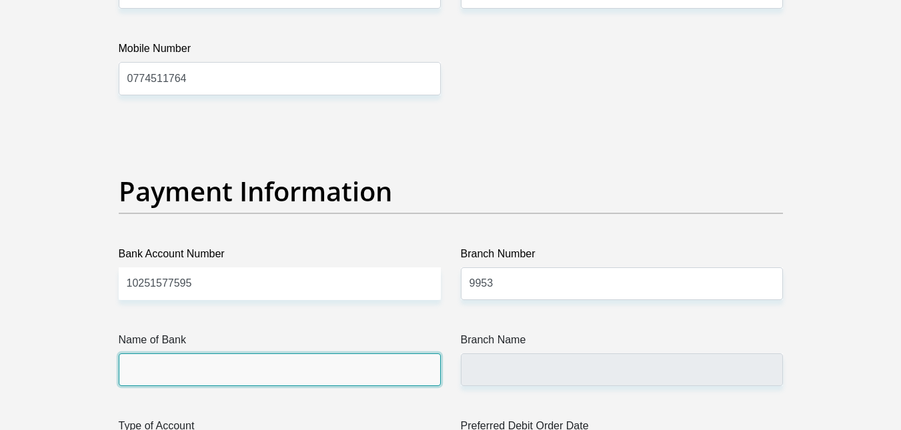
click at [384, 361] on input "Name of Bank" at bounding box center [280, 369] width 322 height 33
click at [349, 367] on input "Name of Bank" at bounding box center [280, 369] width 322 height 33
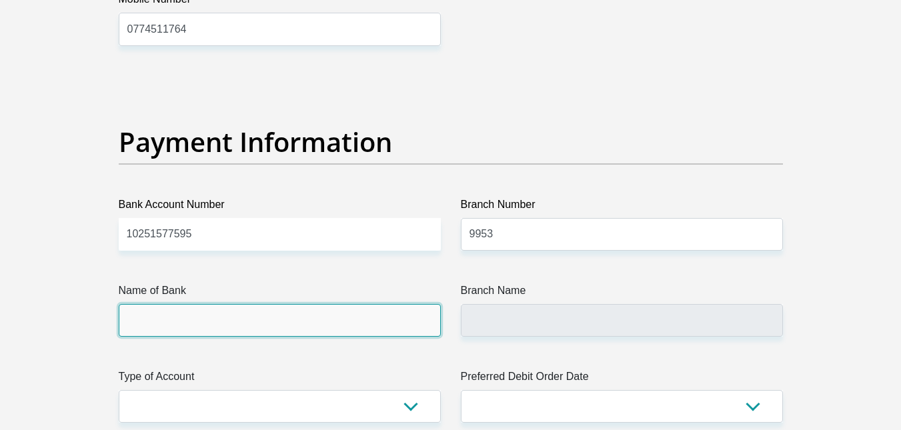
scroll to position [2976, 0]
click at [335, 311] on input "Name of Bank" at bounding box center [280, 319] width 322 height 33
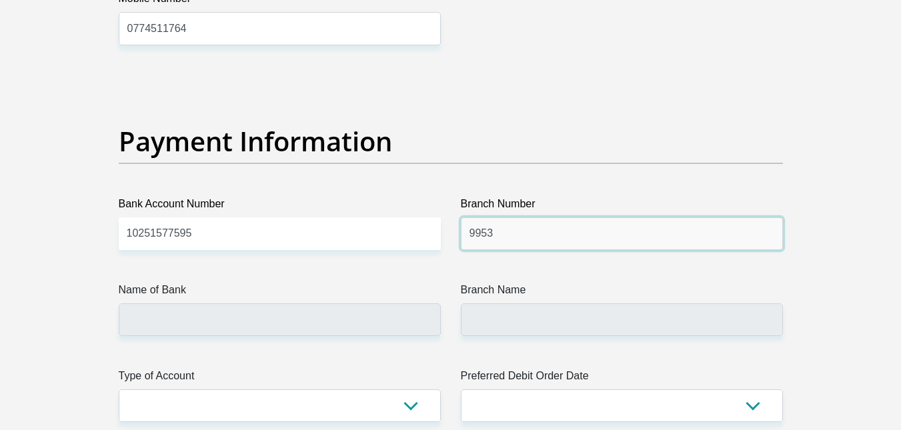
click at [529, 227] on input "9953" at bounding box center [622, 233] width 322 height 33
type input "9953"
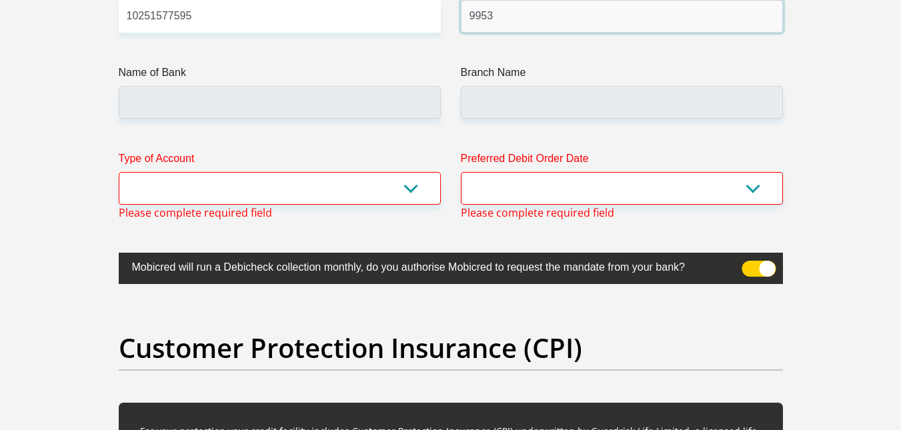
scroll to position [3199, 0]
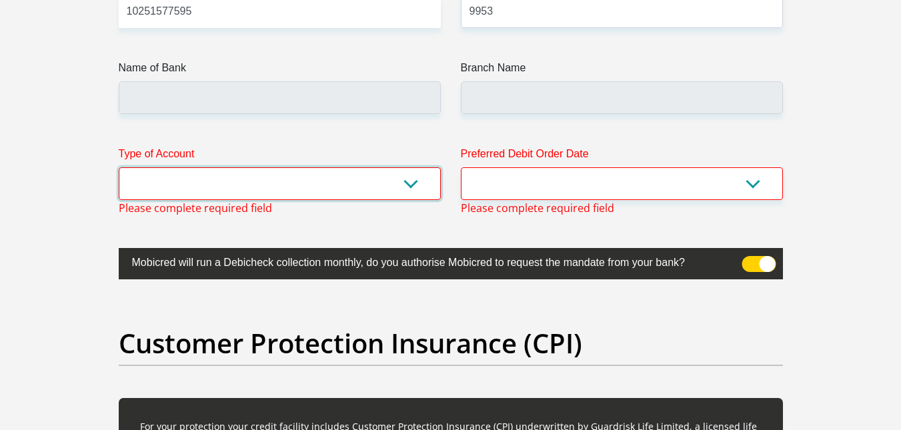
click at [419, 180] on select "Cheque Savings" at bounding box center [280, 183] width 322 height 33
select select "CUR"
click at [119, 167] on select "Cheque Savings" at bounding box center [280, 183] width 322 height 33
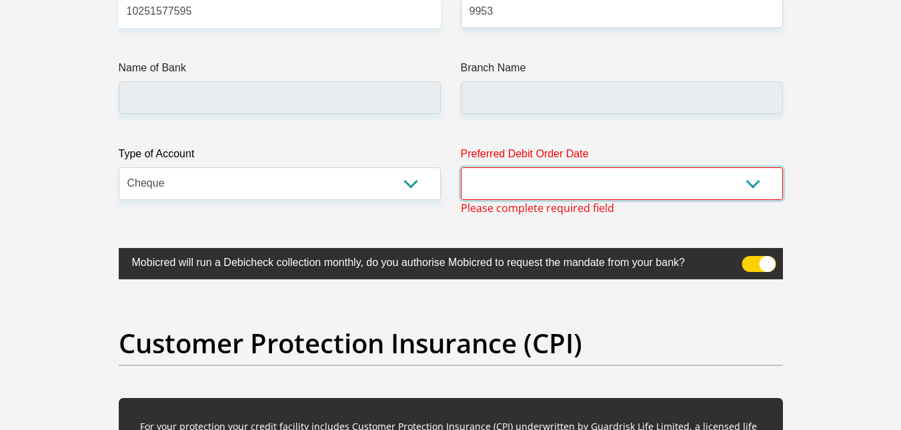
click at [756, 185] on select "1st 2nd 3rd 4th 5th 7th 18th 19th 20th 21st 22nd 23rd 24th 25th 26th 27th 28th …" at bounding box center [622, 183] width 322 height 33
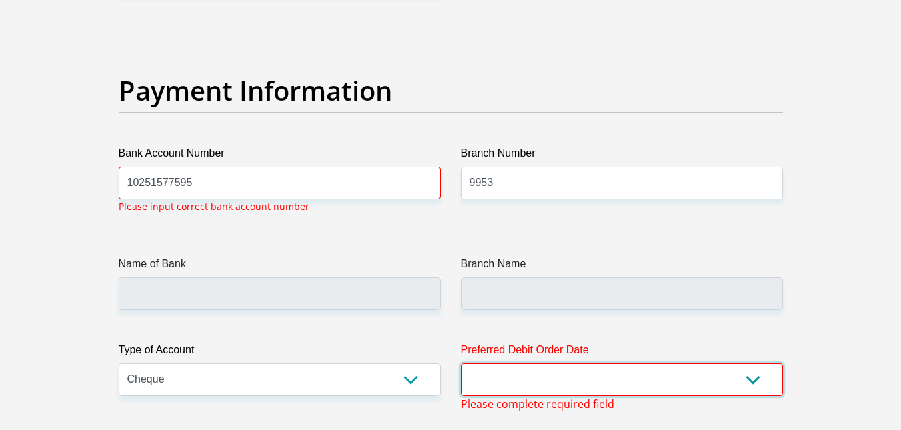
scroll to position [3026, 0]
select select "3"
click at [461, 364] on select "1st 2nd 3rd 4th 5th 7th 18th 19th 20th 21st 22nd 23rd 24th 25th 26th 27th 28th …" at bounding box center [622, 380] width 322 height 33
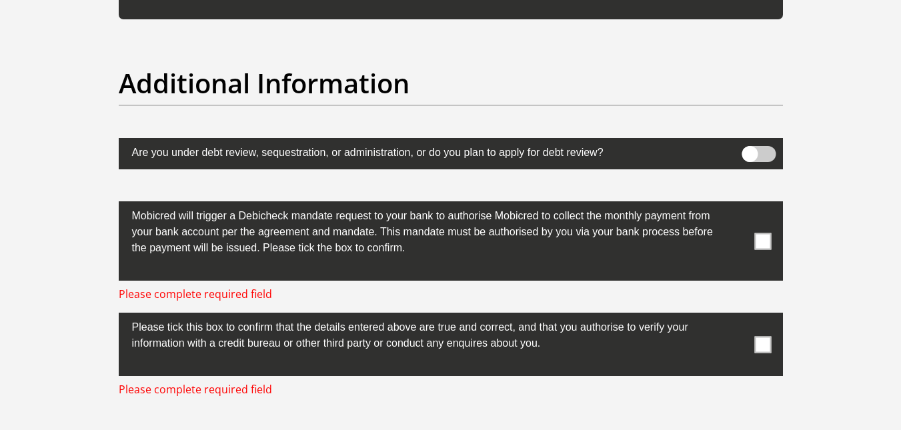
scroll to position [4146, 0]
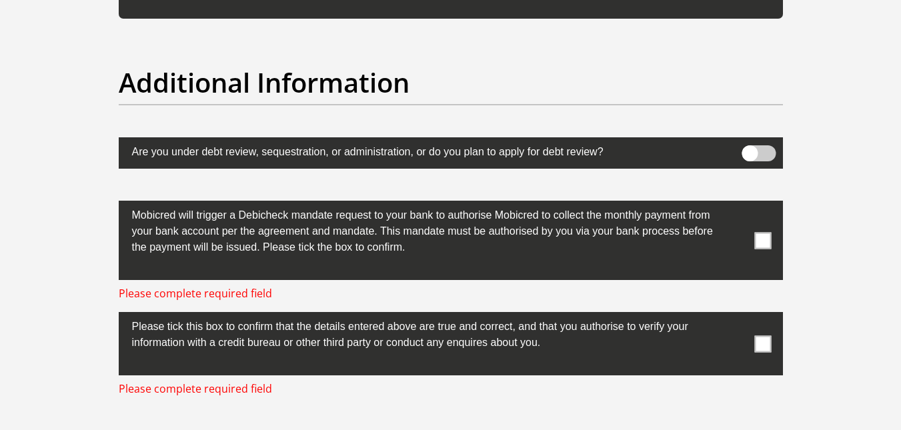
click at [761, 242] on span at bounding box center [762, 240] width 17 height 17
click at [736, 204] on input "checkbox" at bounding box center [736, 204] width 0 height 0
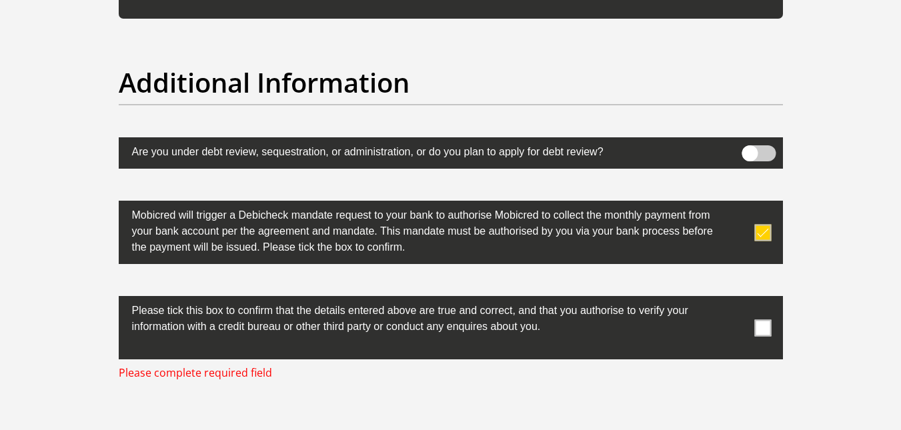
click at [763, 337] on label at bounding box center [451, 327] width 664 height 63
click at [736, 299] on input "checkbox" at bounding box center [736, 299] width 0 height 0
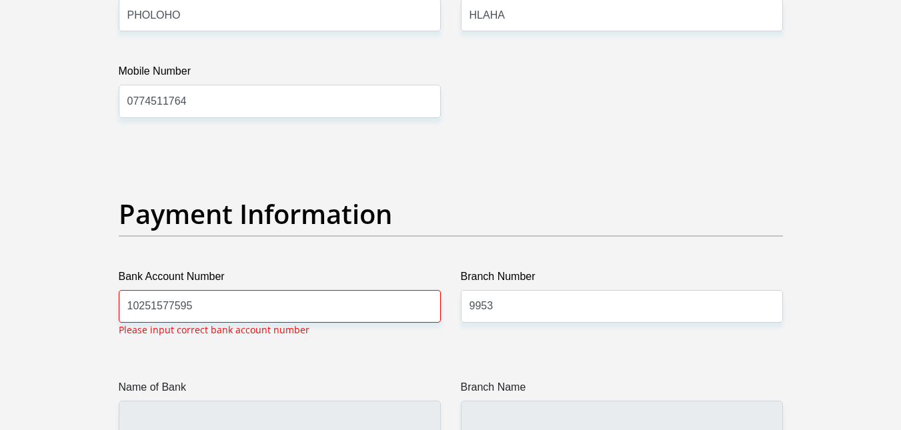
scroll to position [2902, 0]
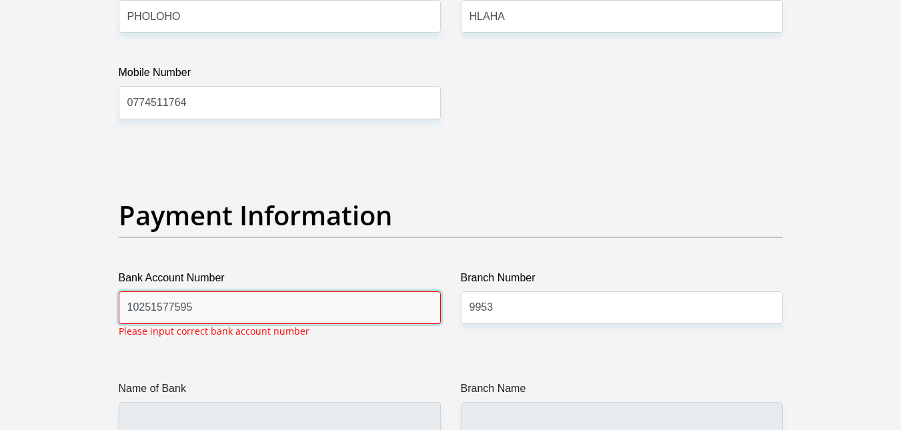
click at [377, 304] on input "10251577595" at bounding box center [280, 307] width 322 height 33
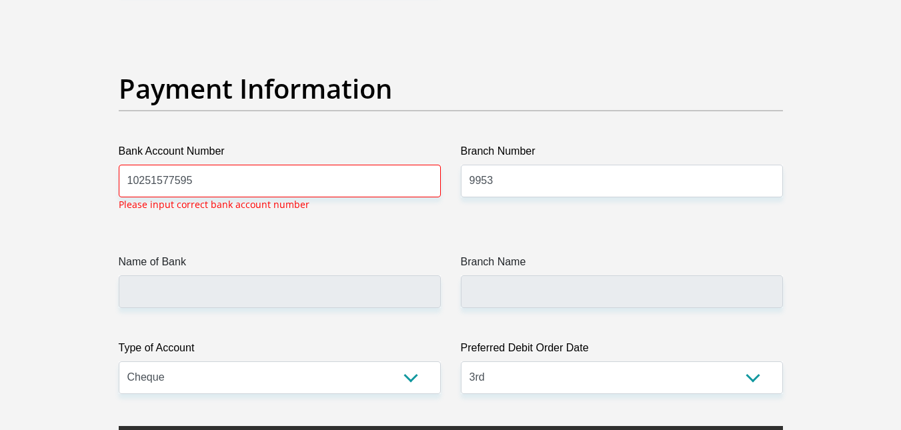
scroll to position [3026, 0]
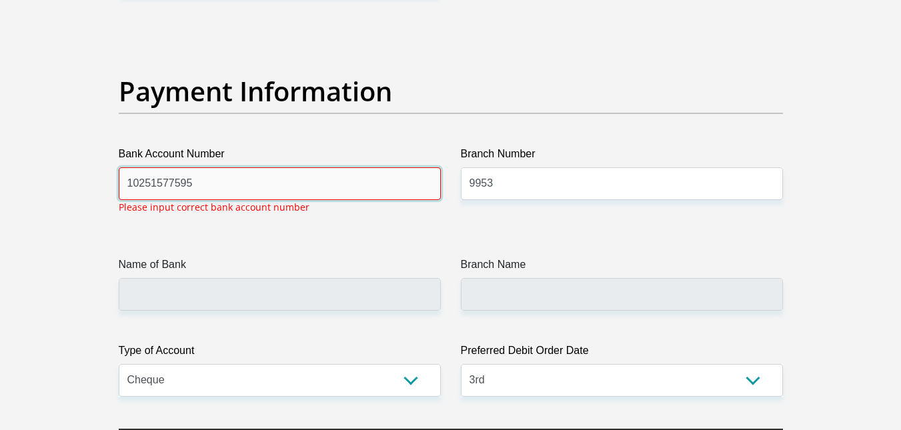
click at [245, 182] on input "10251577595" at bounding box center [280, 183] width 322 height 33
type input "1"
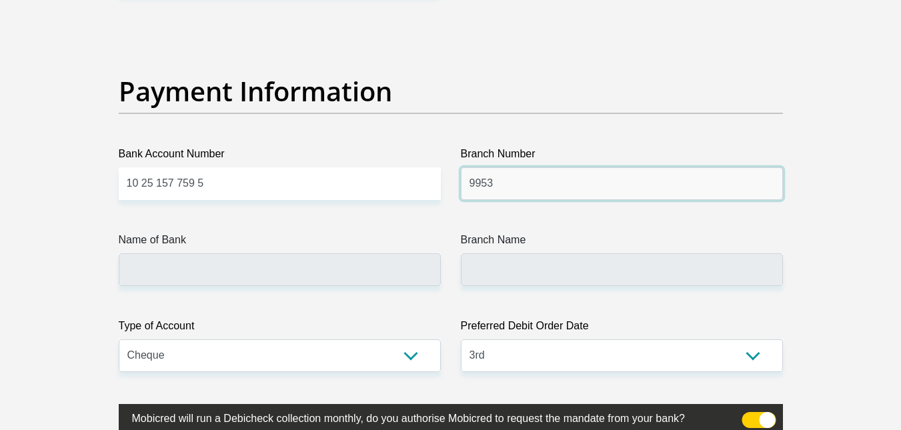
click at [605, 198] on input "9953" at bounding box center [622, 183] width 322 height 33
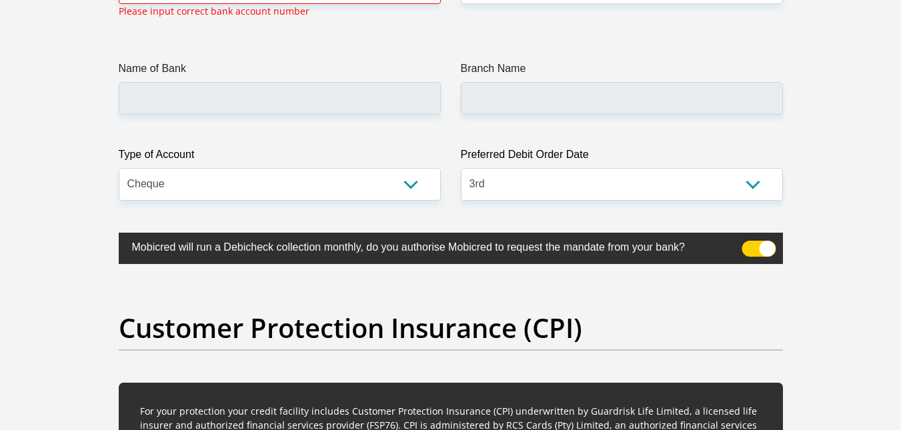
scroll to position [3046, 0]
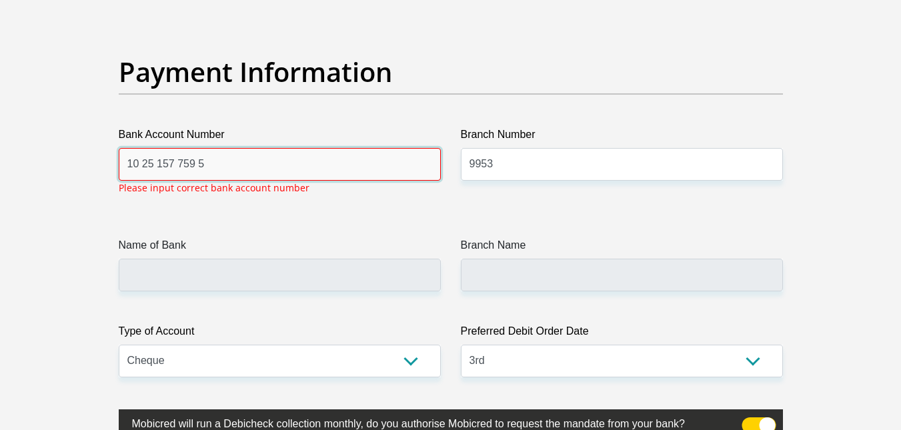
click at [339, 178] on input "10 25 157 759 5" at bounding box center [280, 164] width 322 height 33
click at [297, 169] on input "10251577595" at bounding box center [280, 164] width 322 height 33
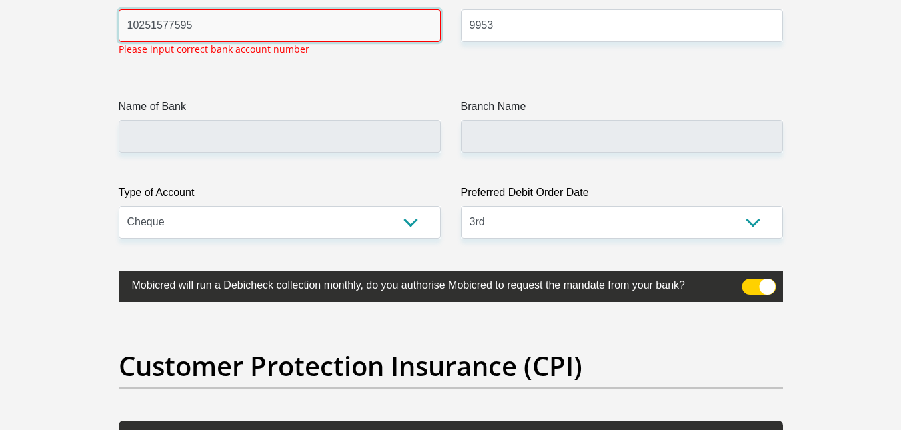
scroll to position [3185, 0]
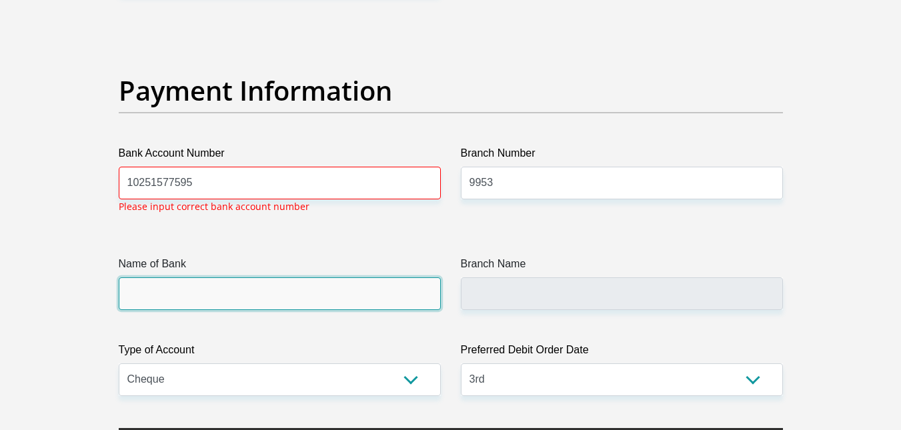
scroll to position [3026, 0]
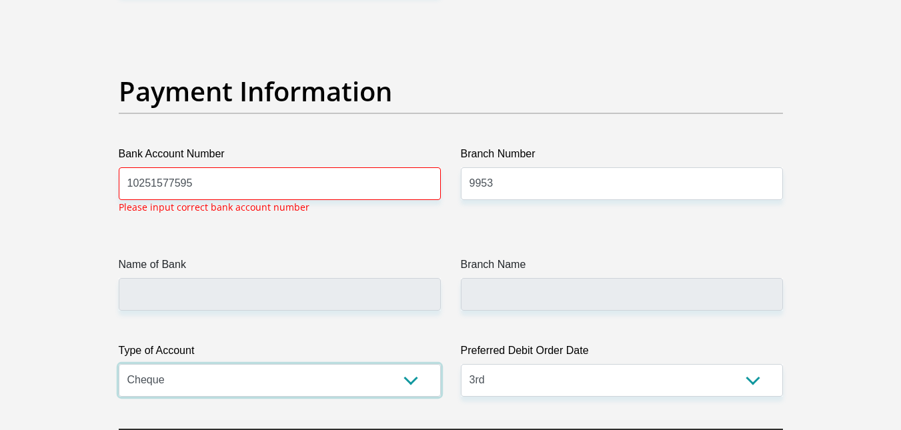
click at [409, 381] on select "Cheque Savings" at bounding box center [280, 380] width 322 height 33
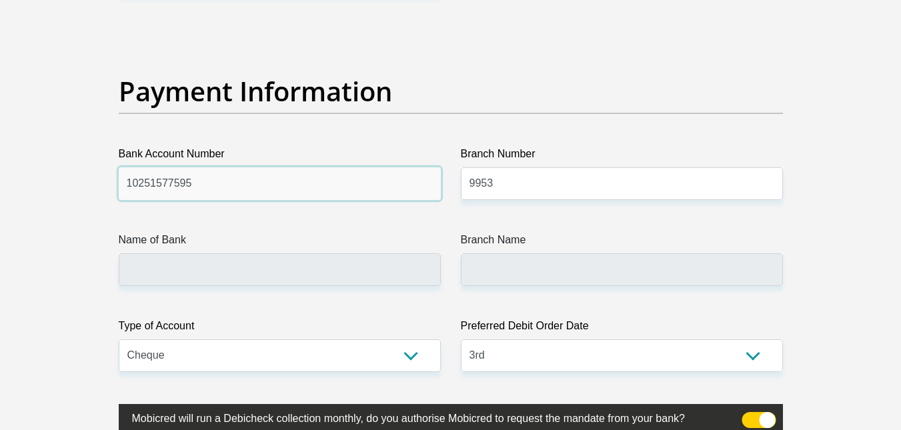
click at [303, 188] on input "10251577595" at bounding box center [280, 183] width 322 height 33
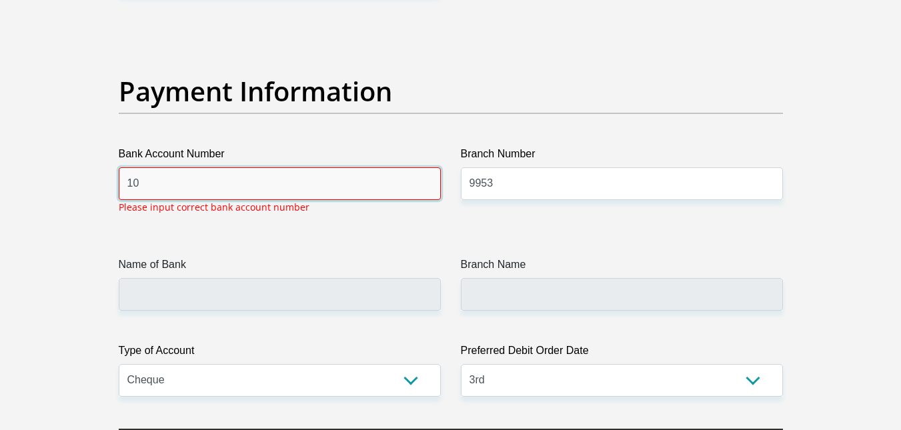
type input "1"
type input "10251577595"
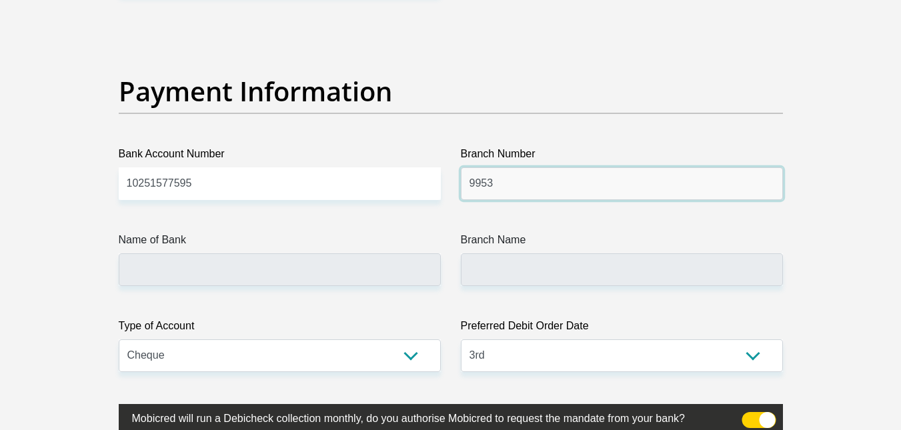
click at [540, 190] on input "9953" at bounding box center [622, 183] width 322 height 33
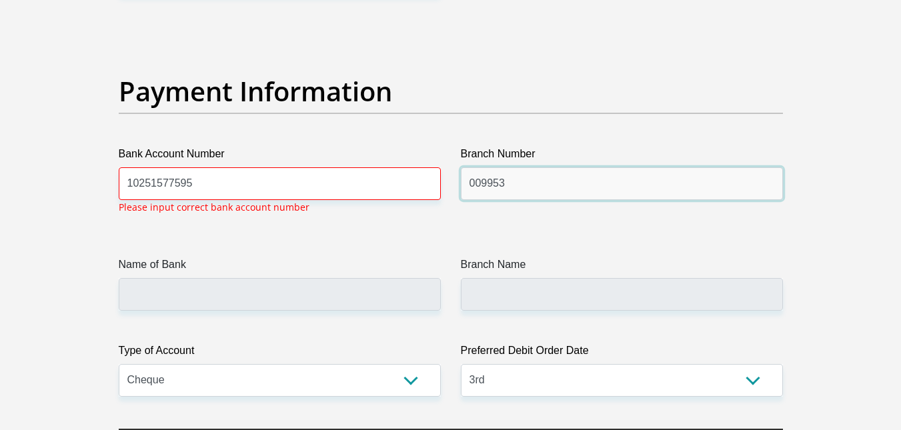
click at [540, 190] on input "009953" at bounding box center [622, 183] width 322 height 33
type input "009953"
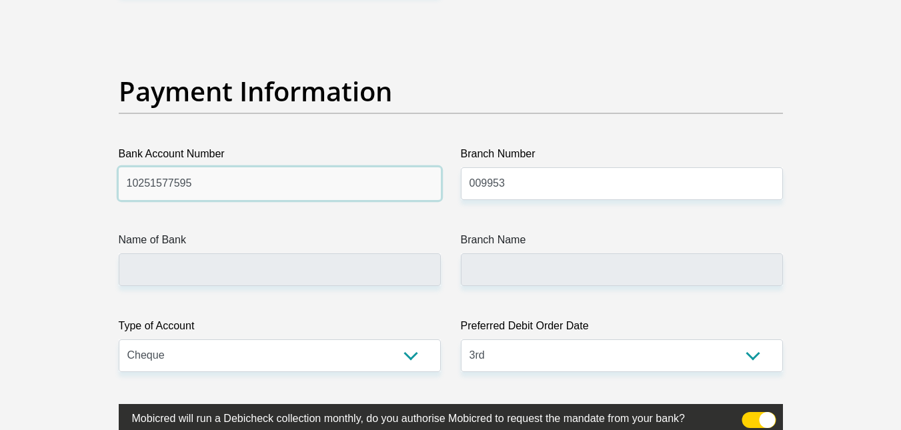
click at [349, 183] on input "10251577595" at bounding box center [280, 183] width 322 height 33
type input "STANDARD BANK"
type input "FOURWAYS CROSSING"
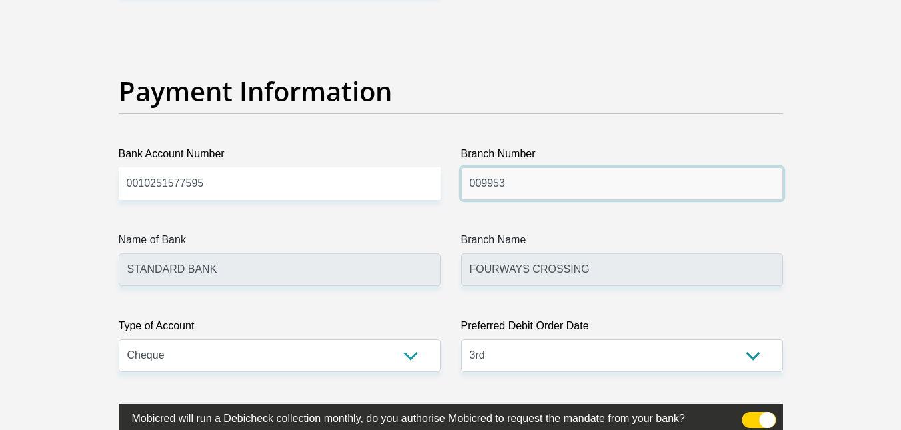
click at [554, 189] on input "009953" at bounding box center [622, 183] width 322 height 33
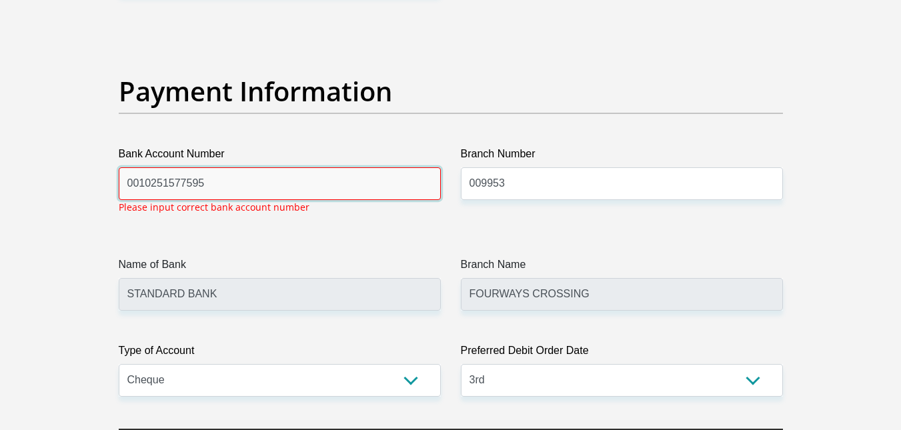
click at [257, 187] on input "0010251577595" at bounding box center [280, 183] width 322 height 33
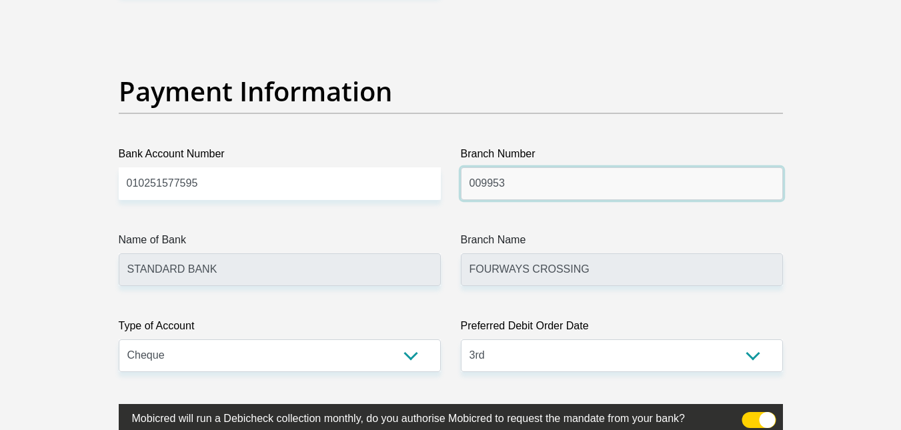
click at [568, 187] on input "009953" at bounding box center [622, 183] width 322 height 33
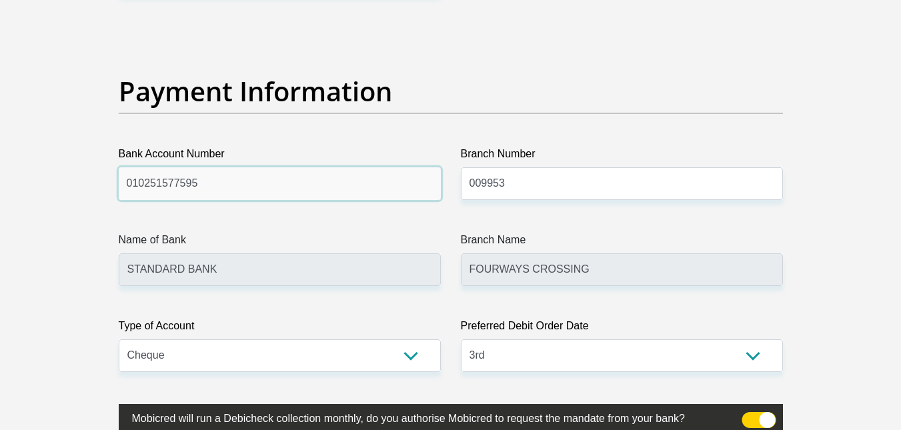
click at [391, 181] on input "010251577595" at bounding box center [280, 183] width 322 height 33
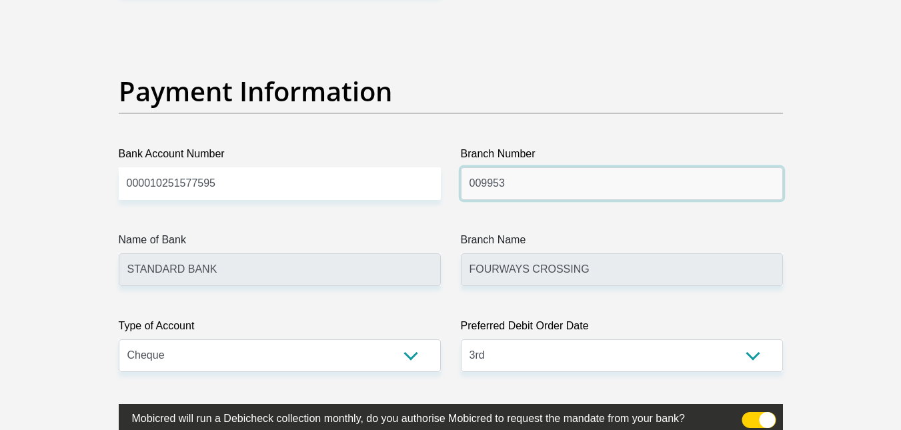
click at [564, 179] on input "009953" at bounding box center [622, 183] width 322 height 33
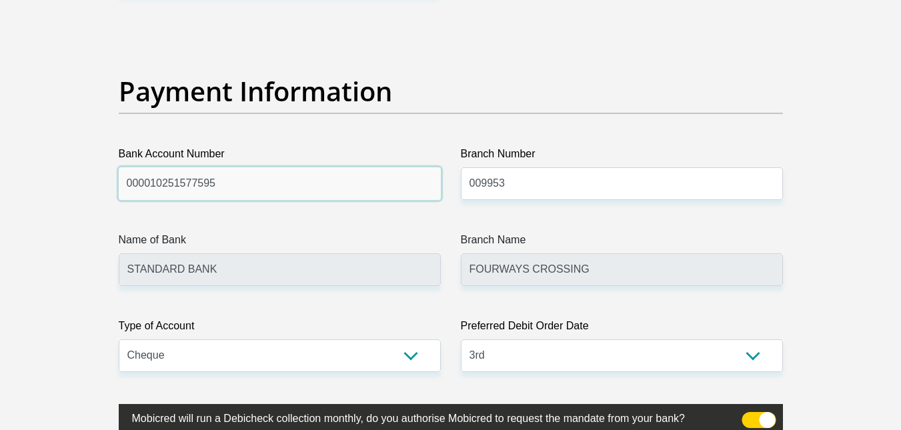
click at [350, 177] on input "000010251577595" at bounding box center [280, 183] width 322 height 33
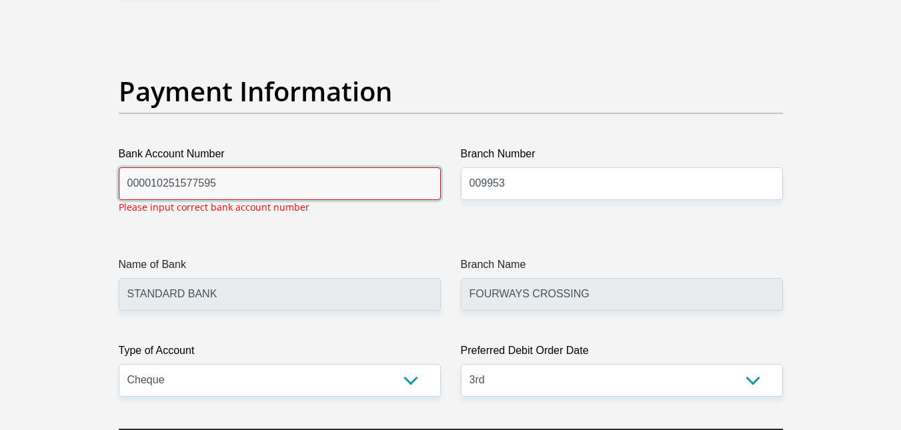
click at [329, 179] on input "000010251577595" at bounding box center [280, 183] width 322 height 33
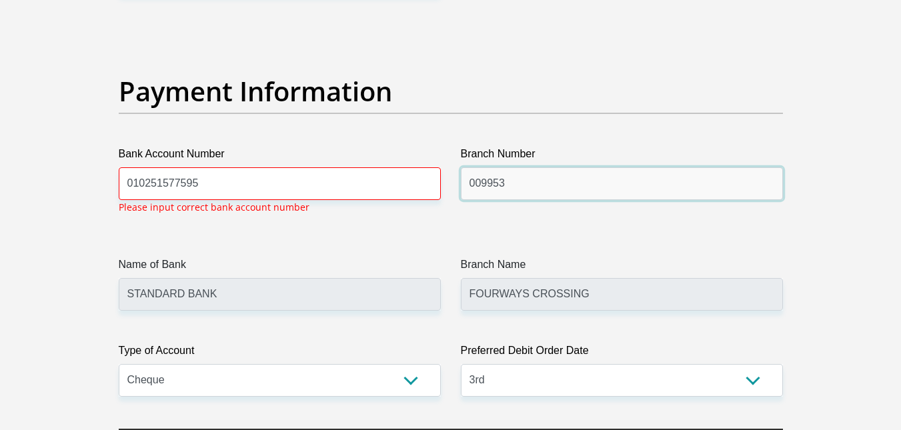
click at [565, 195] on input "009953" at bounding box center [622, 183] width 322 height 33
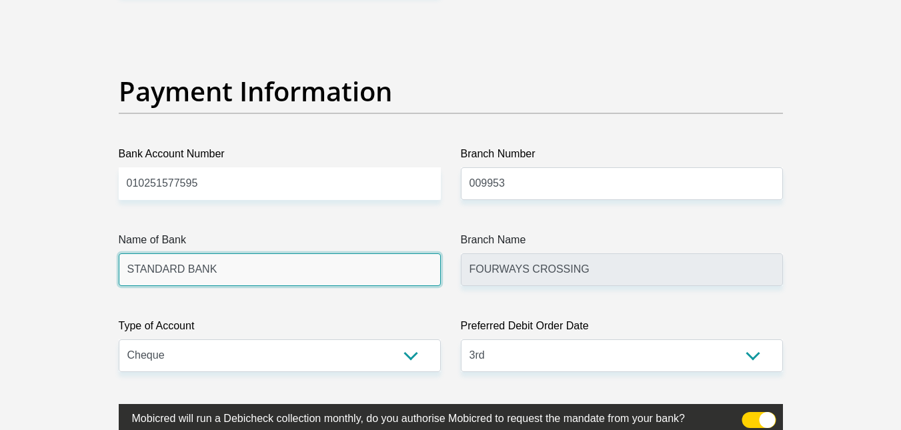
click at [378, 268] on input "STANDARD BANK" at bounding box center [280, 269] width 322 height 33
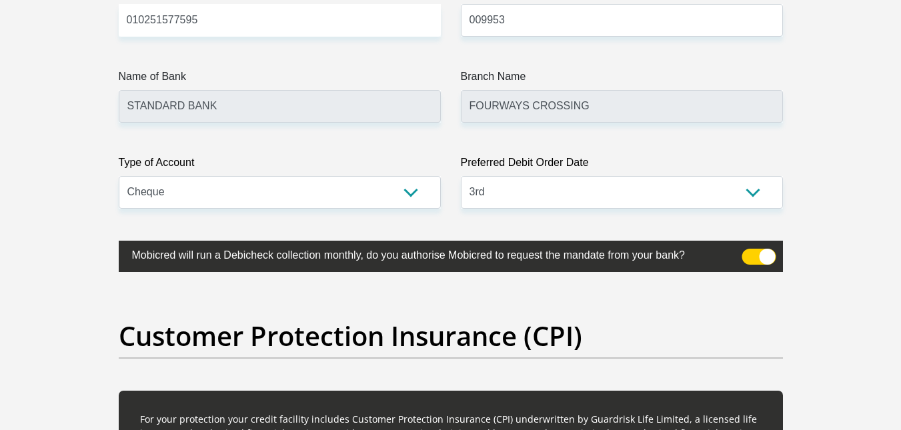
scroll to position [4355, 0]
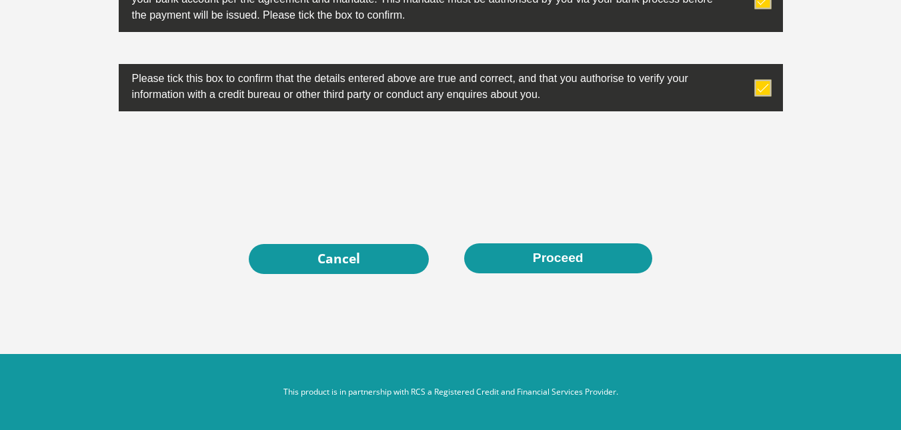
drag, startPoint x: 857, startPoint y: 198, endPoint x: 854, endPoint y: 430, distance: 232.1
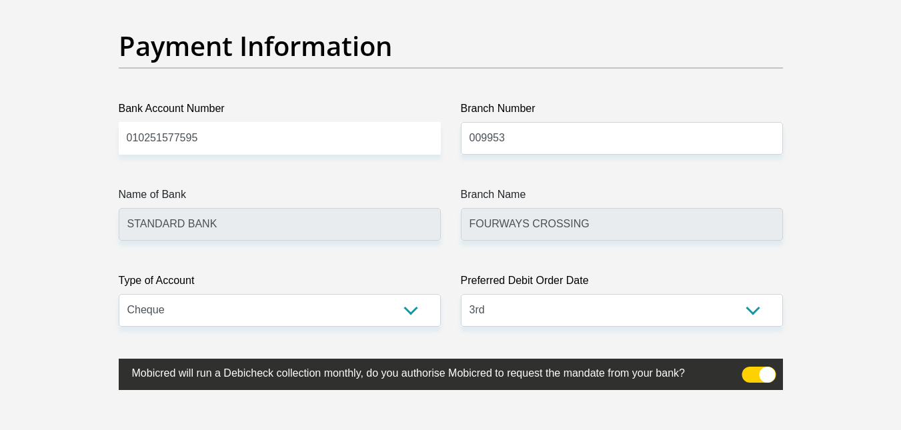
scroll to position [2888, 0]
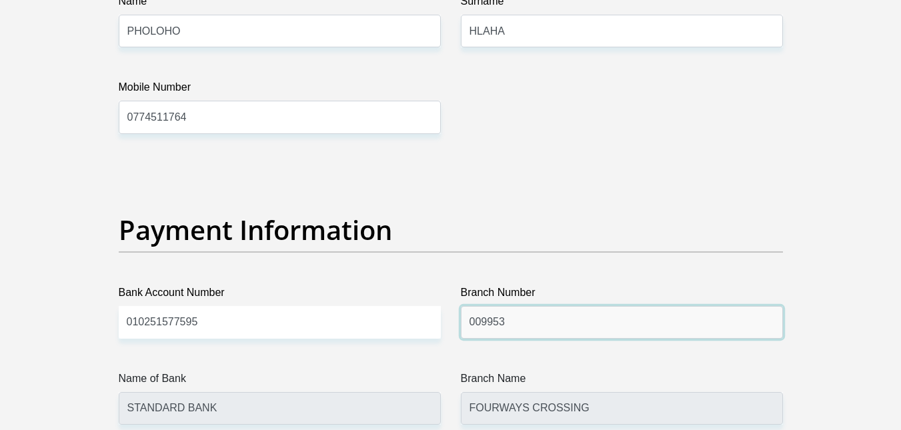
click at [535, 321] on input "009953" at bounding box center [622, 322] width 322 height 33
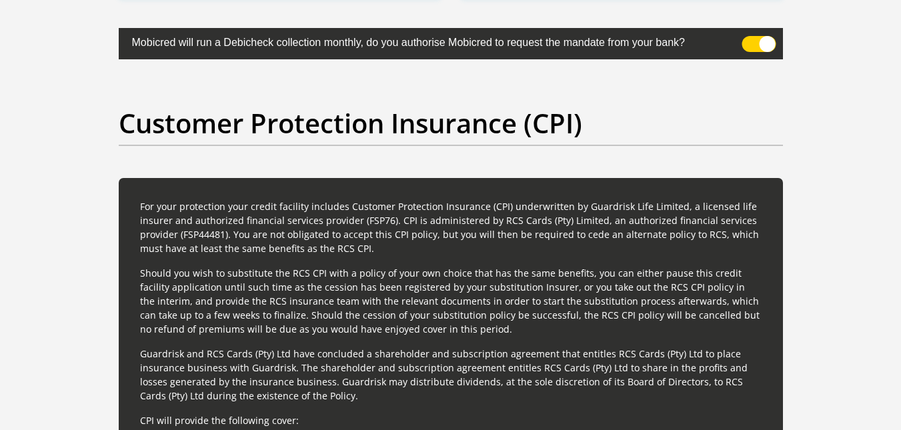
scroll to position [3421, 0]
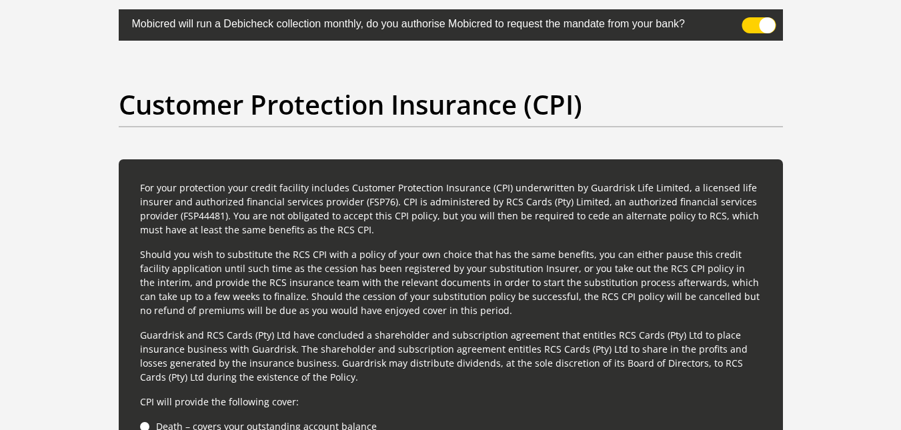
click at [766, 23] on span at bounding box center [759, 25] width 34 height 16
click at [750, 21] on input "checkbox" at bounding box center [750, 21] width 0 height 0
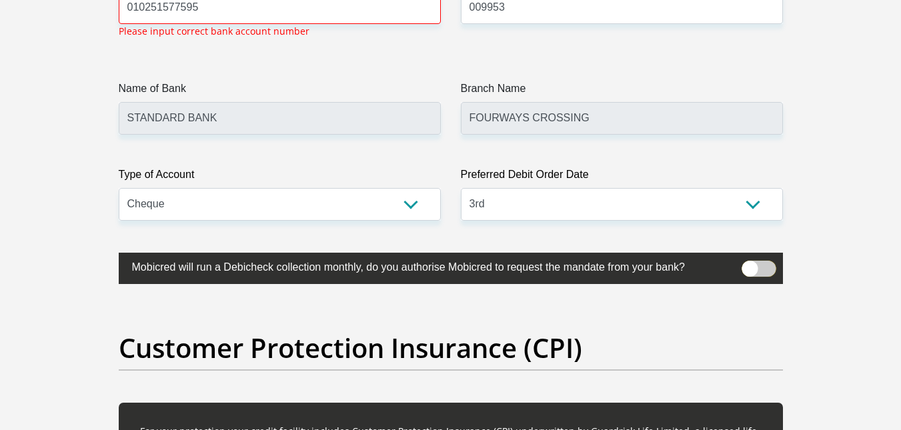
scroll to position [3227, 0]
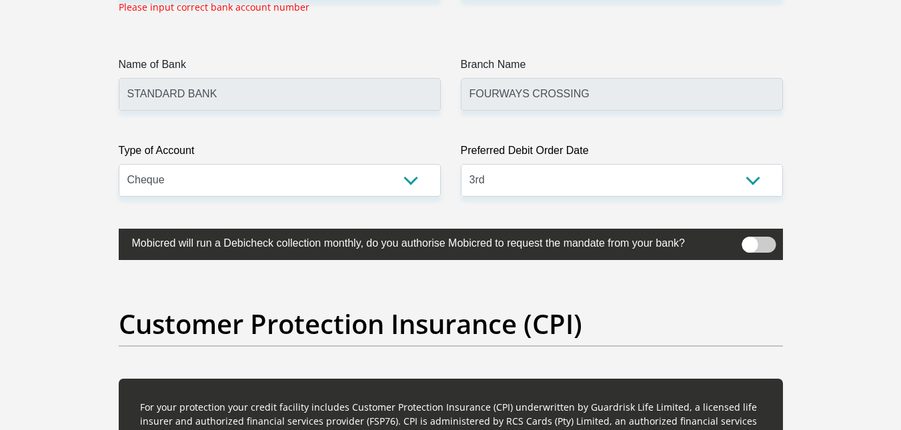
click at [771, 243] on span at bounding box center [759, 245] width 34 height 16
click at [750, 240] on input "checkbox" at bounding box center [750, 240] width 0 height 0
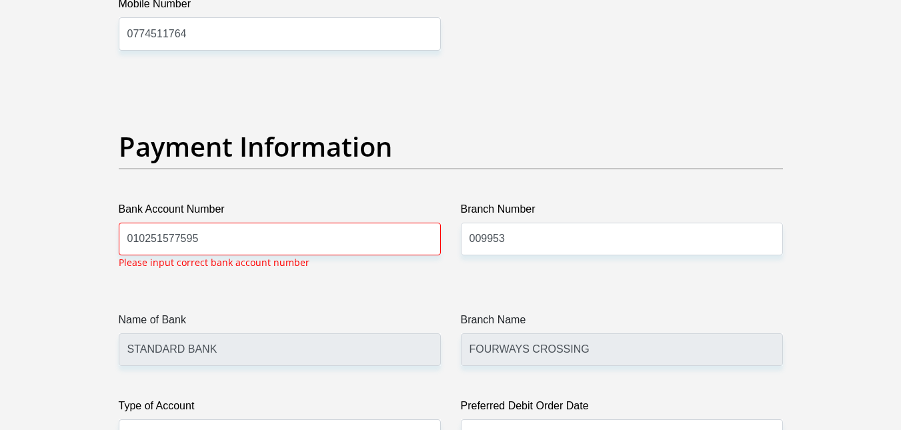
scroll to position [2960, 0]
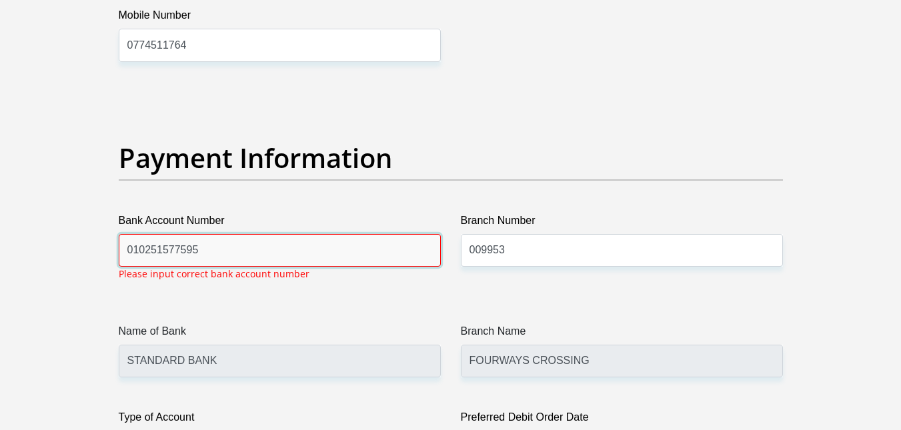
click at [329, 257] on input "010251577595" at bounding box center [280, 250] width 322 height 33
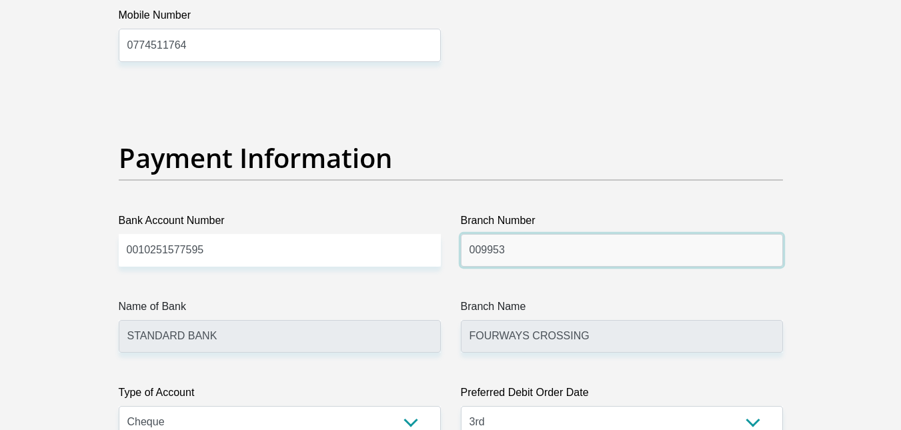
click at [524, 254] on input "009953" at bounding box center [622, 250] width 322 height 33
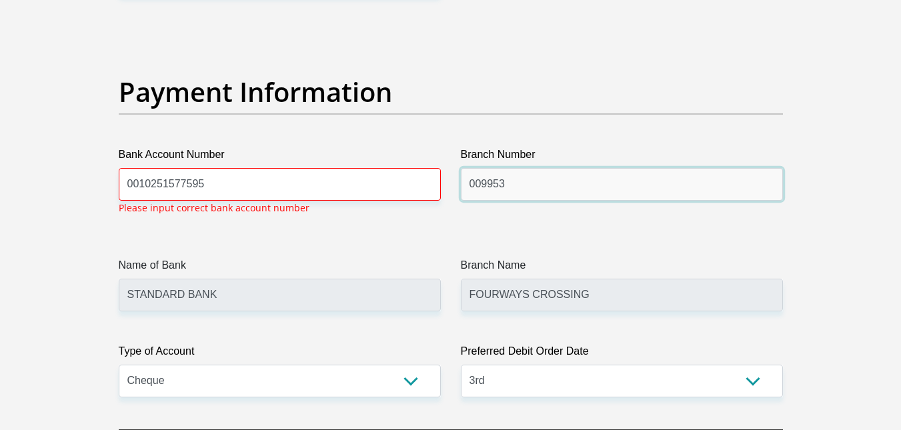
scroll to position [3026, 0]
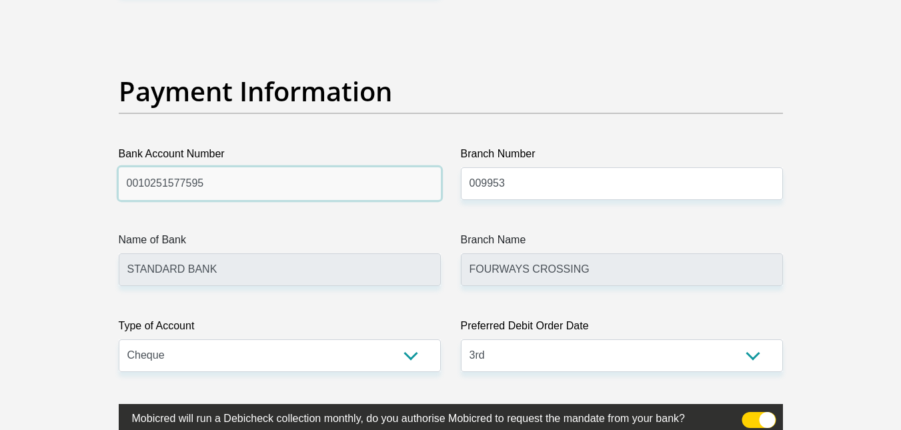
click at [139, 183] on input "0010251577595" at bounding box center [280, 183] width 322 height 33
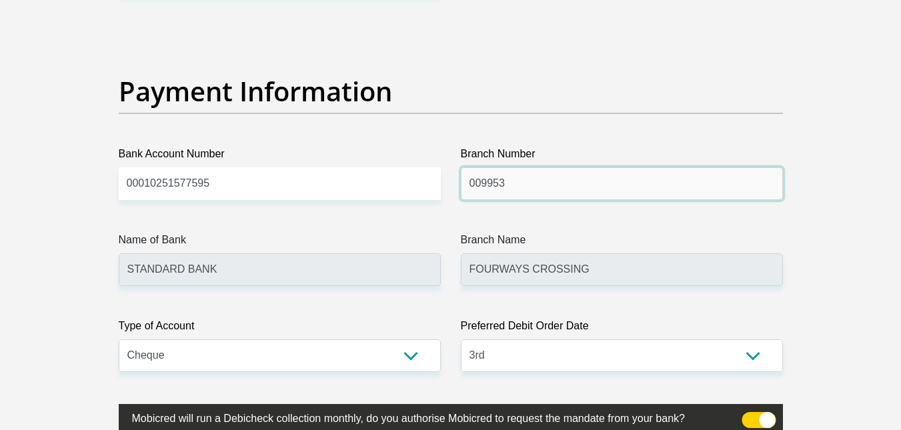
click at [535, 186] on input "009953" at bounding box center [622, 183] width 322 height 33
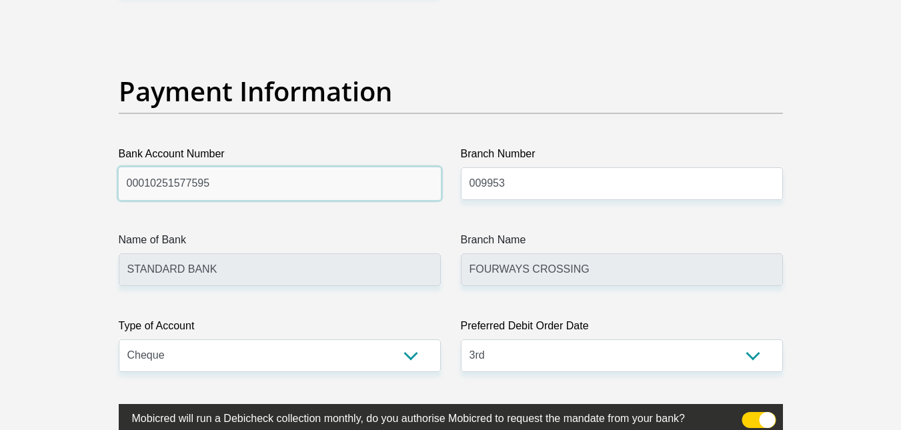
click at [137, 185] on input "00010251577595" at bounding box center [280, 183] width 322 height 33
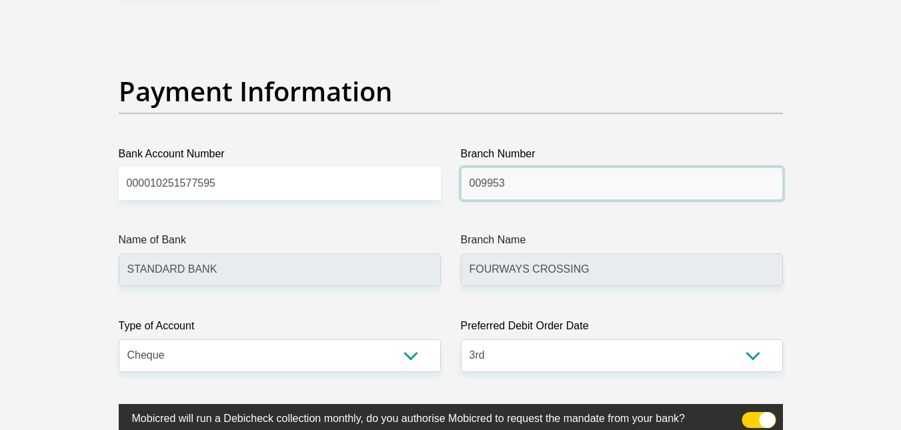
click at [541, 183] on input "009953" at bounding box center [622, 183] width 322 height 33
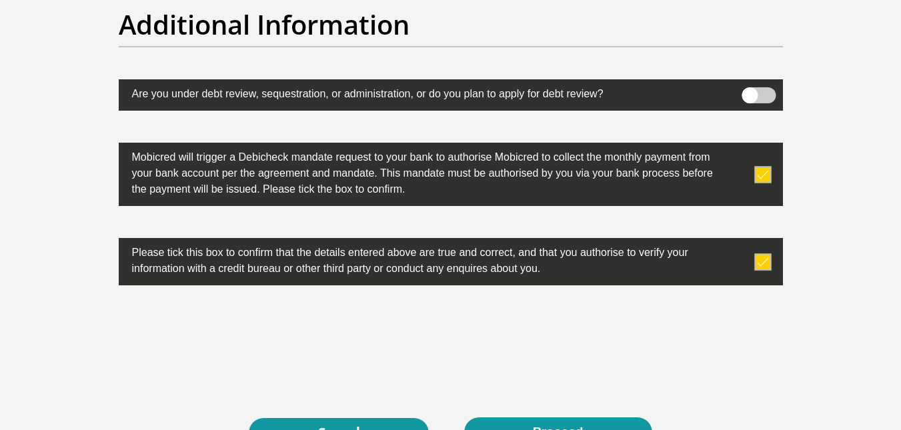
scroll to position [4197, 0]
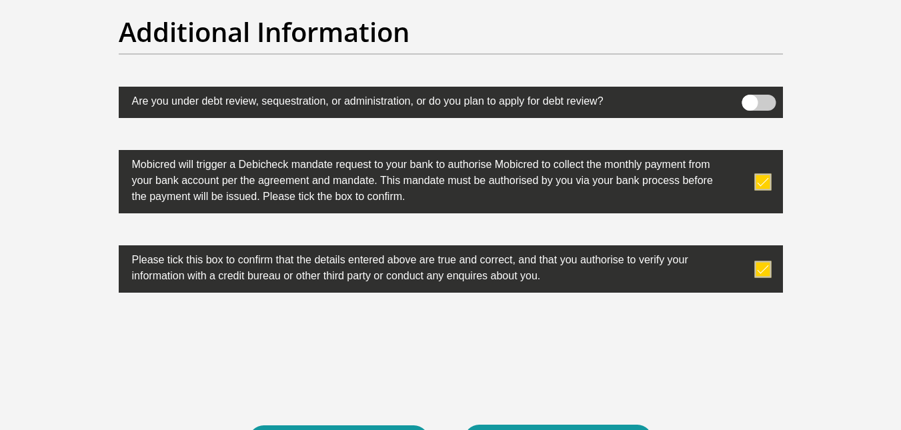
click at [765, 109] on span at bounding box center [759, 103] width 34 height 16
click at [750, 98] on input "checkbox" at bounding box center [750, 98] width 0 height 0
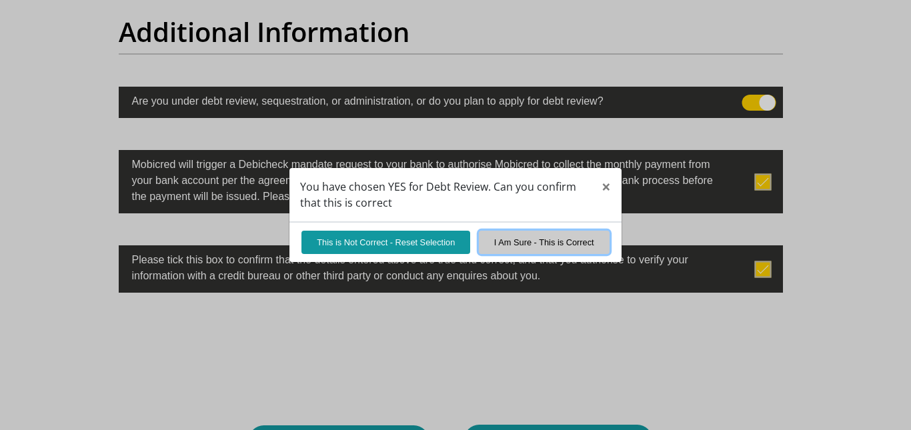
click at [532, 237] on button "I Am Sure - This is Correct" at bounding box center [544, 242] width 131 height 23
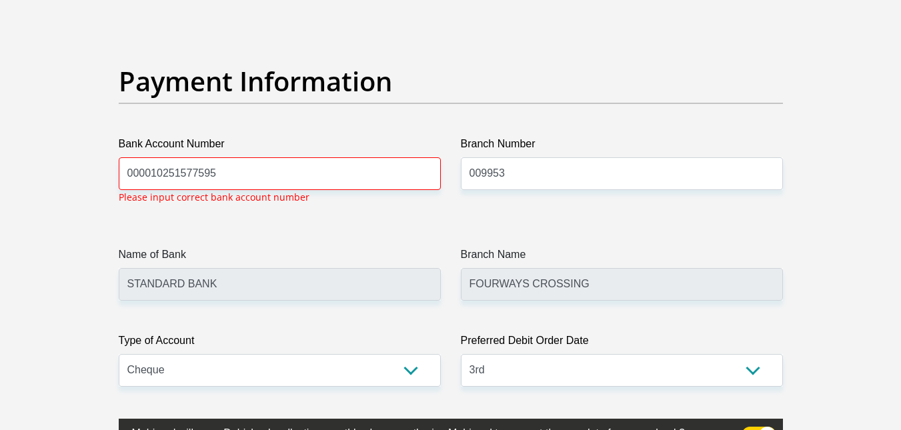
scroll to position [3026, 0]
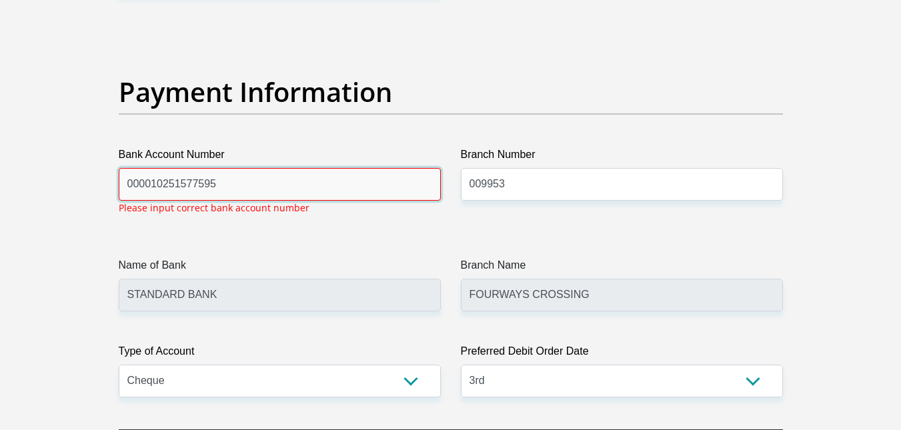
click at [341, 183] on input "000010251577595" at bounding box center [280, 184] width 322 height 33
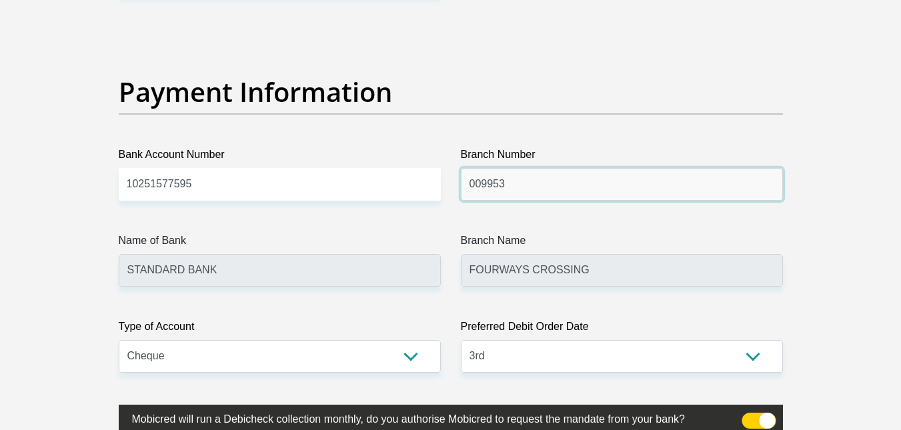
click at [555, 197] on input "009953" at bounding box center [622, 184] width 322 height 33
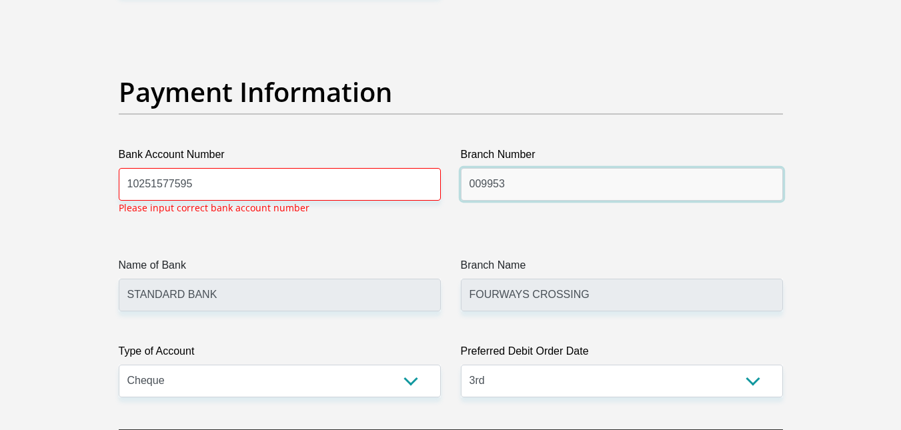
scroll to position [3026, 0]
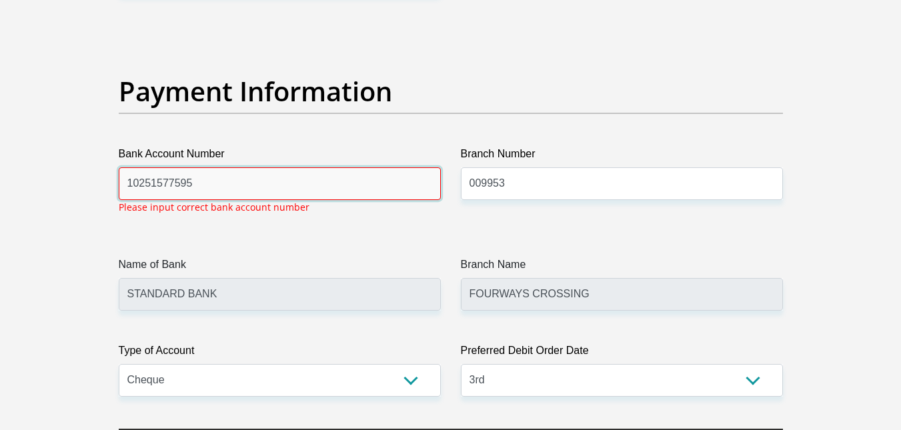
click at [227, 184] on input "10251577595" at bounding box center [280, 183] width 322 height 33
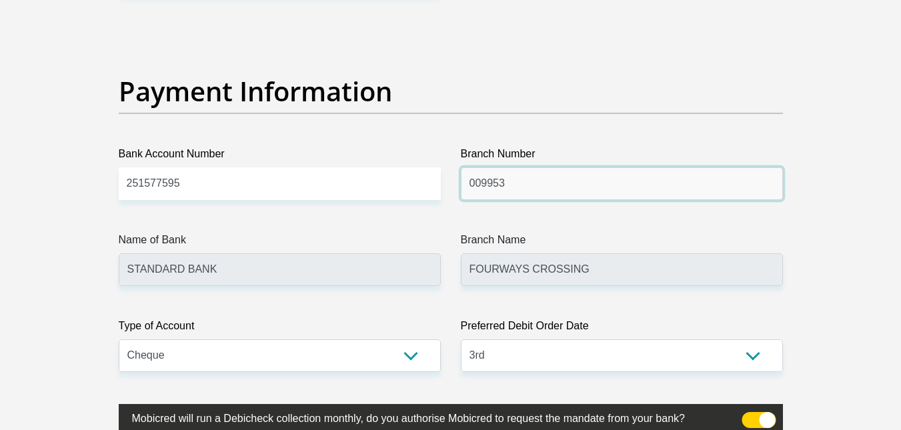
click at [538, 187] on input "009953" at bounding box center [622, 183] width 322 height 33
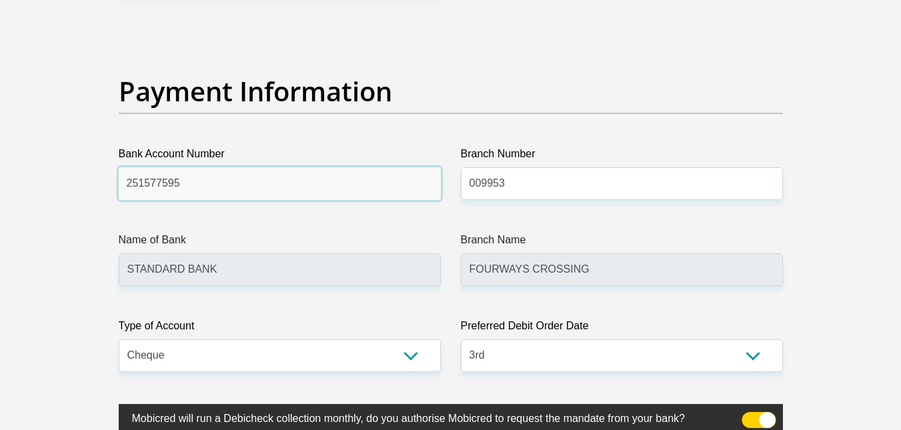
click at [384, 179] on input "251577595" at bounding box center [280, 183] width 322 height 33
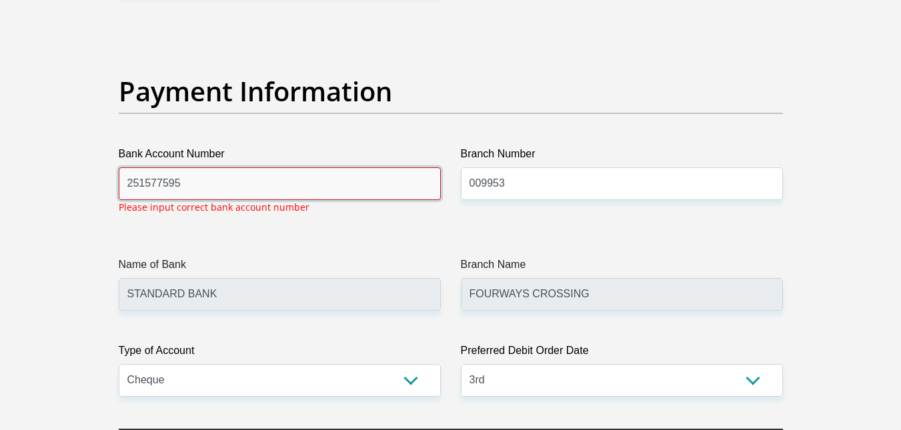
paste input "10"
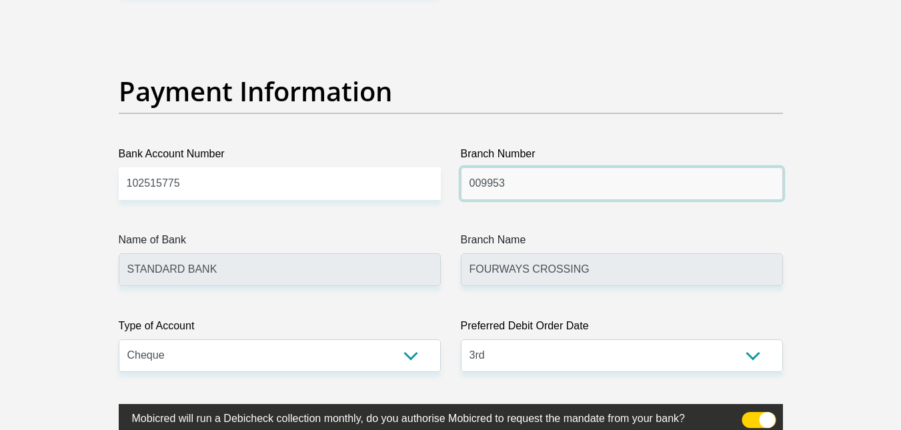
click at [548, 184] on input "009953" at bounding box center [622, 183] width 322 height 33
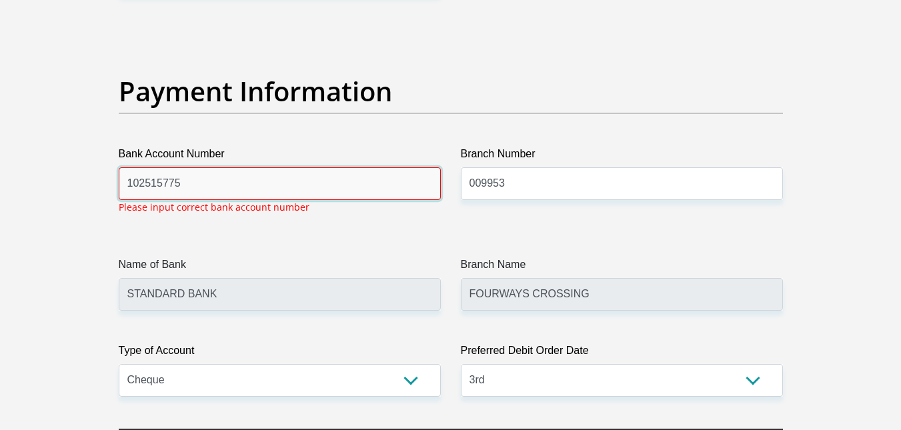
click at [365, 189] on input "102515775" at bounding box center [280, 183] width 322 height 33
type input "10251577595"
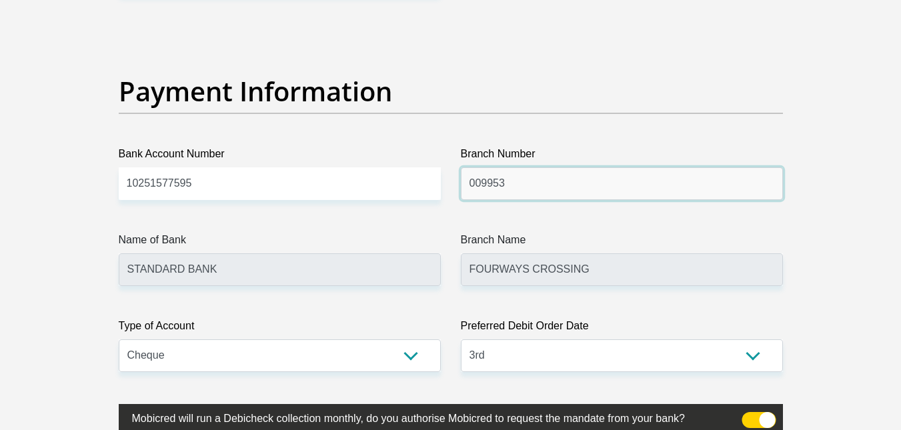
click at [548, 191] on input "009953" at bounding box center [622, 183] width 322 height 33
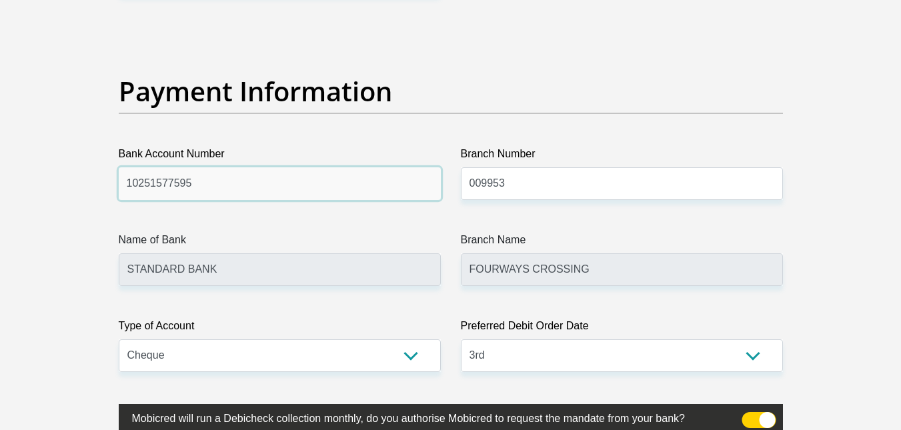
click at [363, 189] on input "10251577595" at bounding box center [280, 183] width 322 height 33
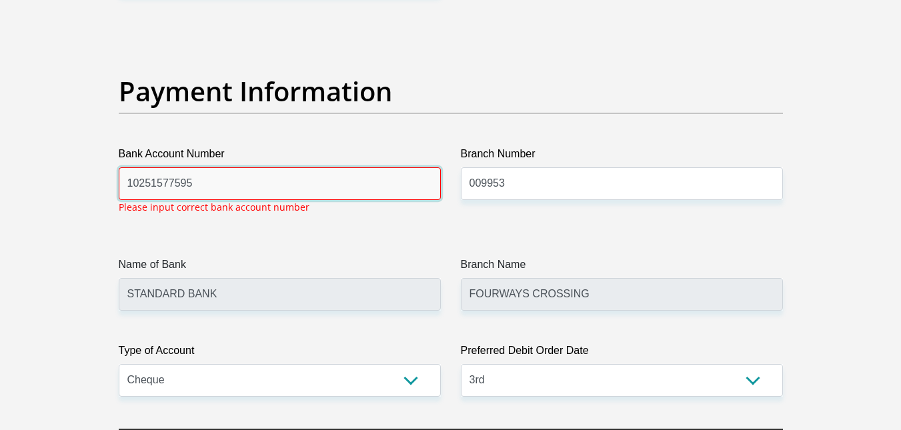
click at [316, 193] on input "10251577595" at bounding box center [280, 183] width 322 height 33
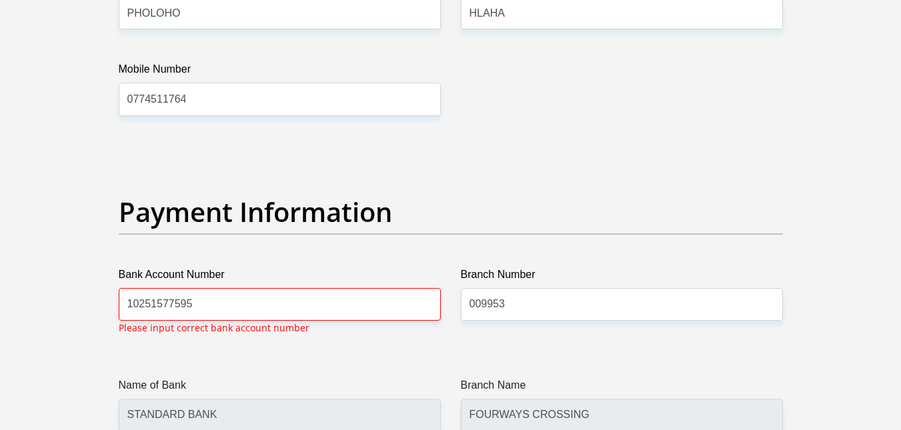
scroll to position [3027, 0]
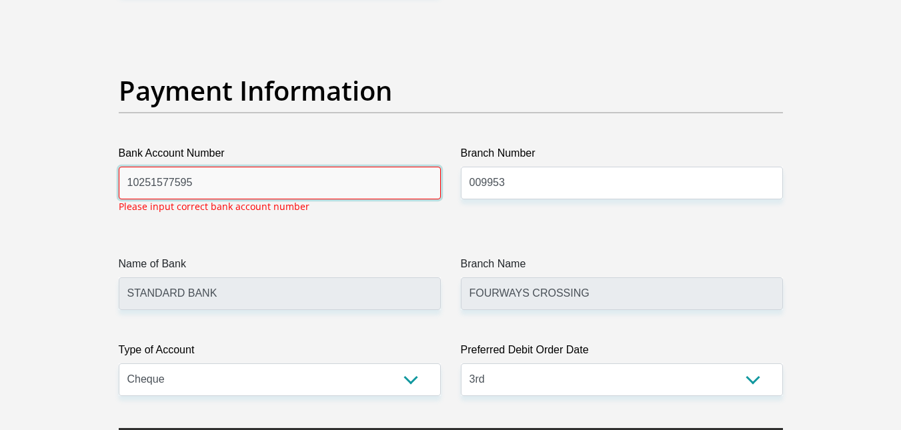
click at [347, 195] on input "10251577595" at bounding box center [280, 183] width 322 height 33
drag, startPoint x: 316, startPoint y: 193, endPoint x: 79, endPoint y: 183, distance: 237.0
click at [201, 179] on input "10251577595" at bounding box center [280, 183] width 322 height 33
click at [129, 187] on input "10251577595" at bounding box center [280, 183] width 322 height 33
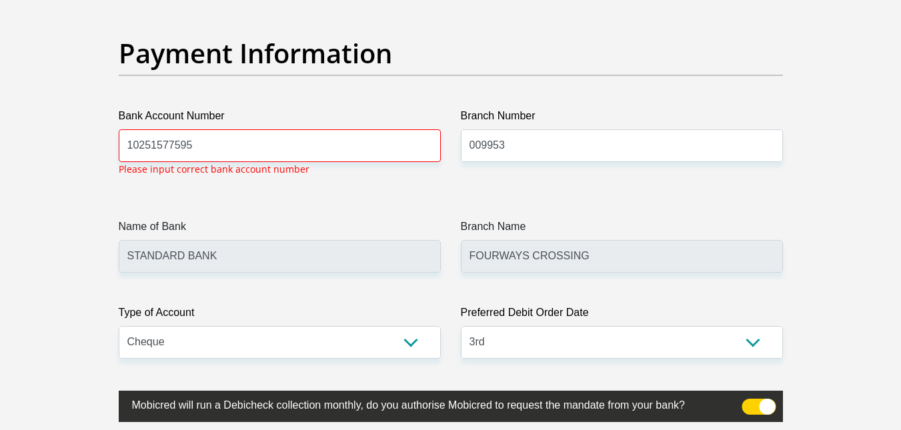
scroll to position [3068, 0]
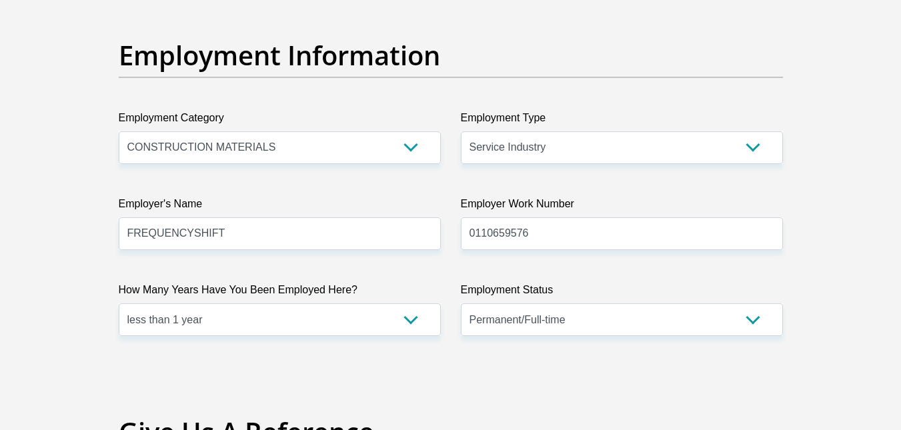
drag, startPoint x: 858, startPoint y: 101, endPoint x: 867, endPoint y: 59, distance: 42.9
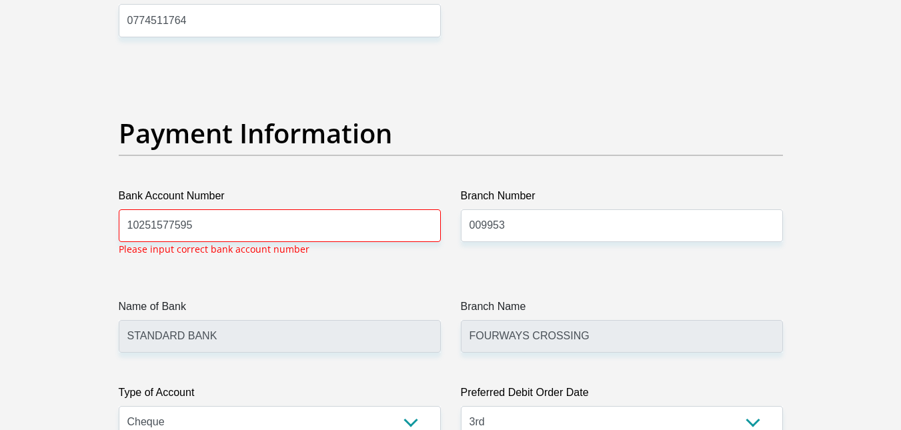
scroll to position [3051, 0]
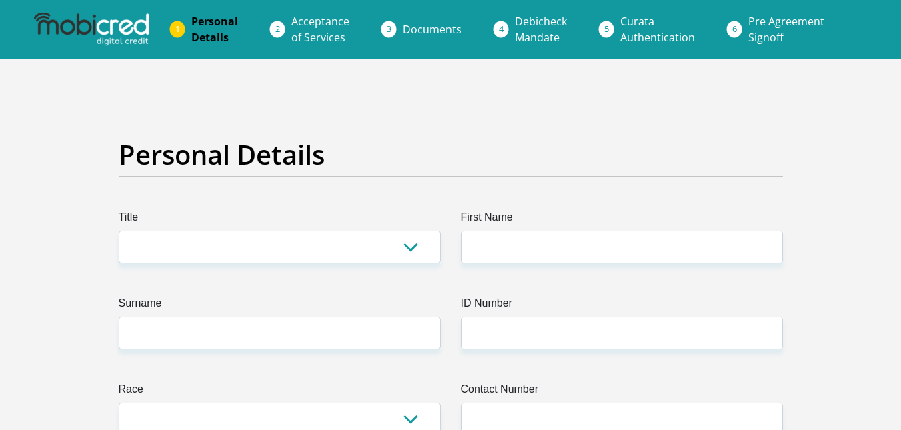
click at [121, 29] on img at bounding box center [91, 29] width 115 height 33
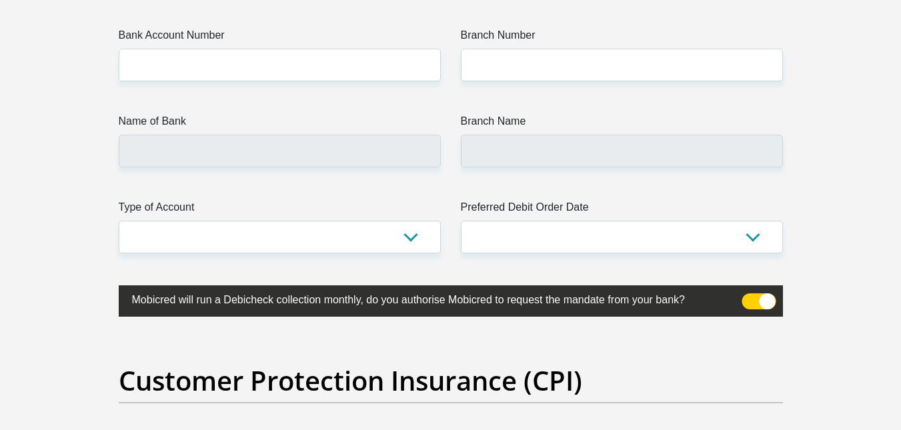
scroll to position [3146, 0]
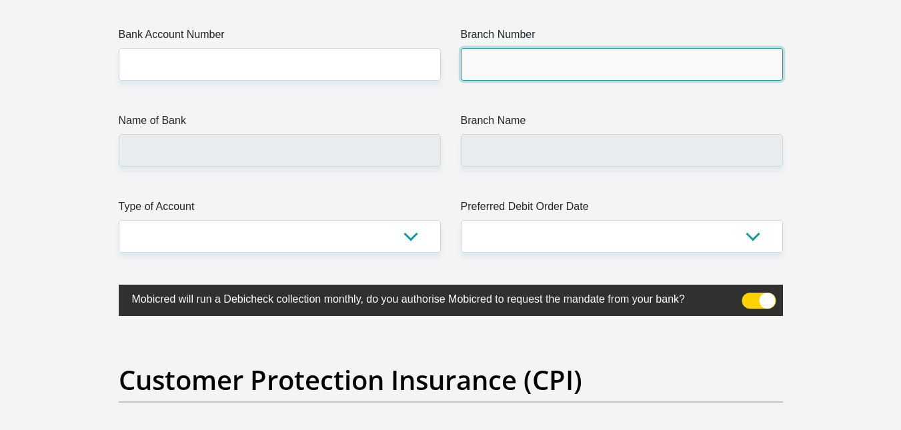
click at [464, 62] on input "Branch Number" at bounding box center [622, 64] width 322 height 33
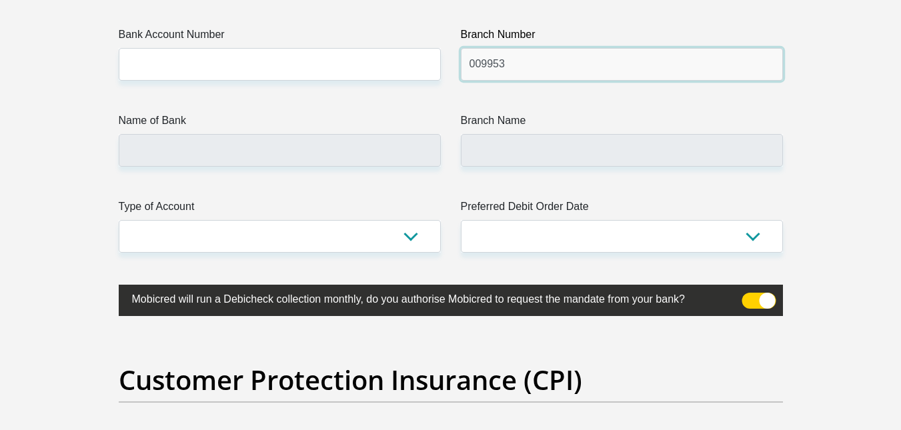
type input "009953"
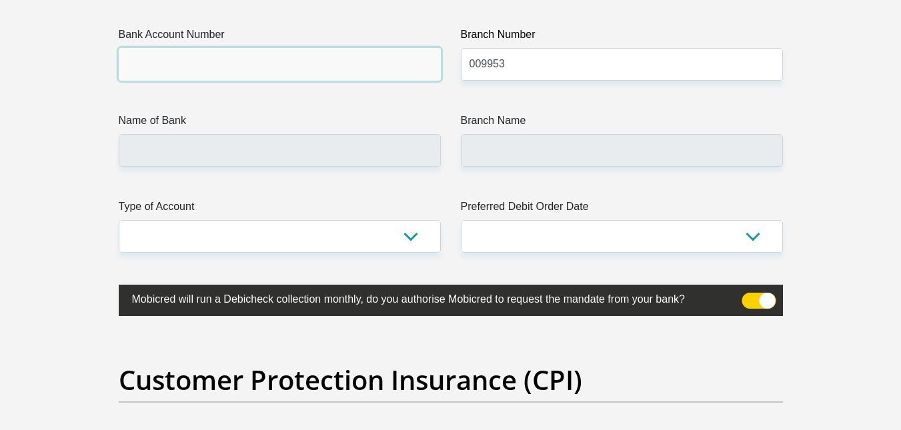
click at [361, 56] on input "Bank Account Number" at bounding box center [280, 64] width 322 height 33
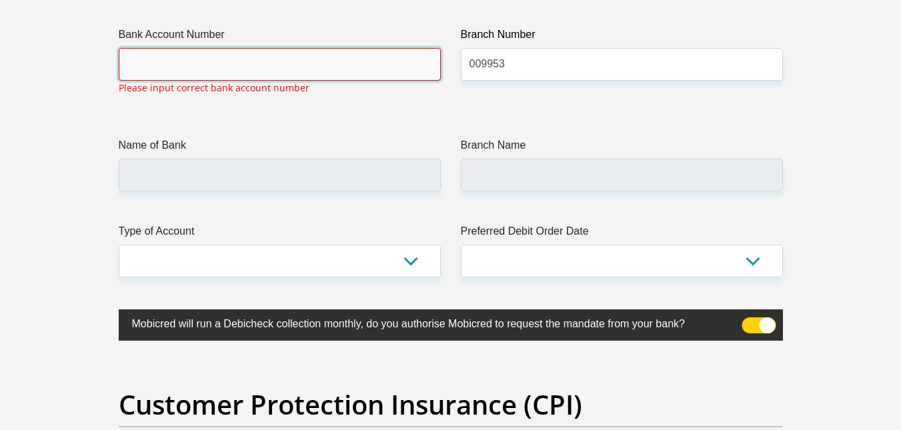
type input "STANDARD BANK"
type input "FOURWAYS CROSSING"
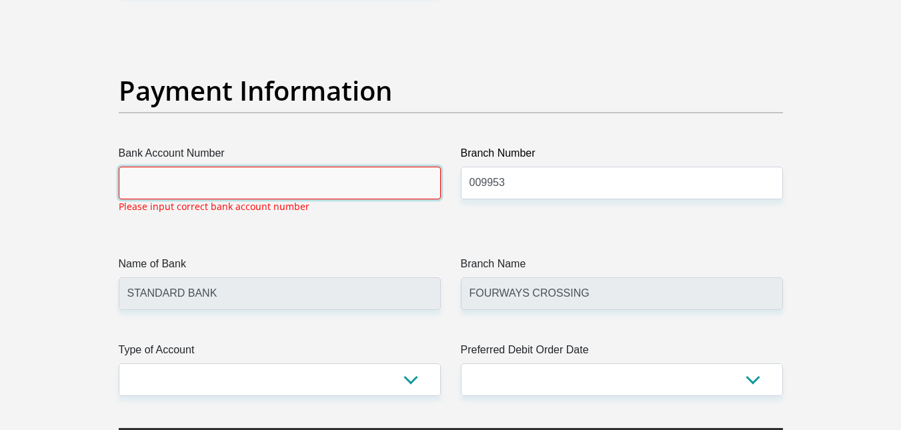
scroll to position [3026, 0]
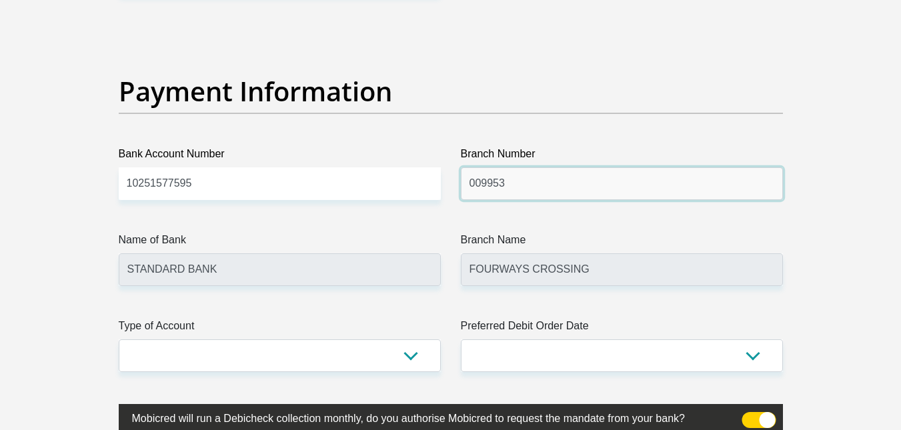
click at [515, 193] on input "009953" at bounding box center [622, 183] width 322 height 33
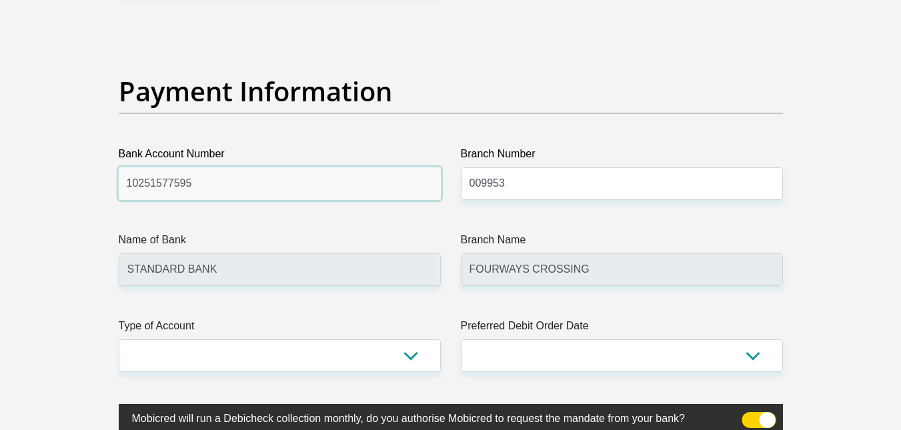
click at [409, 186] on input "10251577595" at bounding box center [280, 183] width 322 height 33
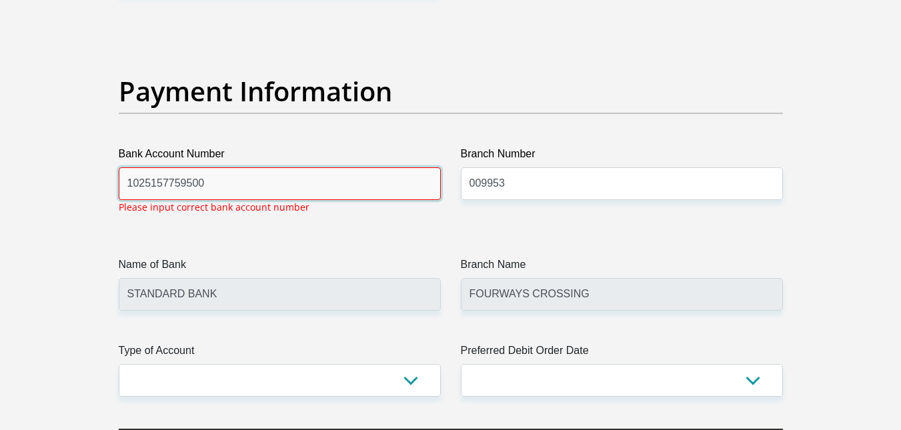
type input "1025157759500"
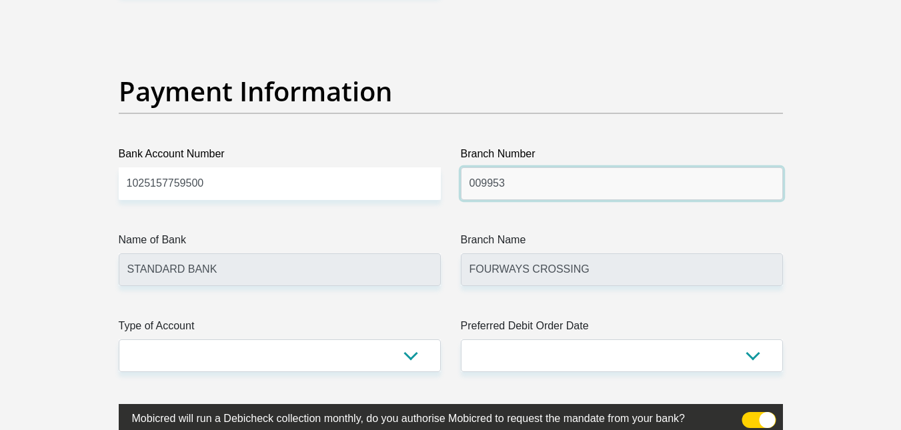
click at [550, 195] on input "009953" at bounding box center [622, 183] width 322 height 33
